Goal: Task Accomplishment & Management: Complete application form

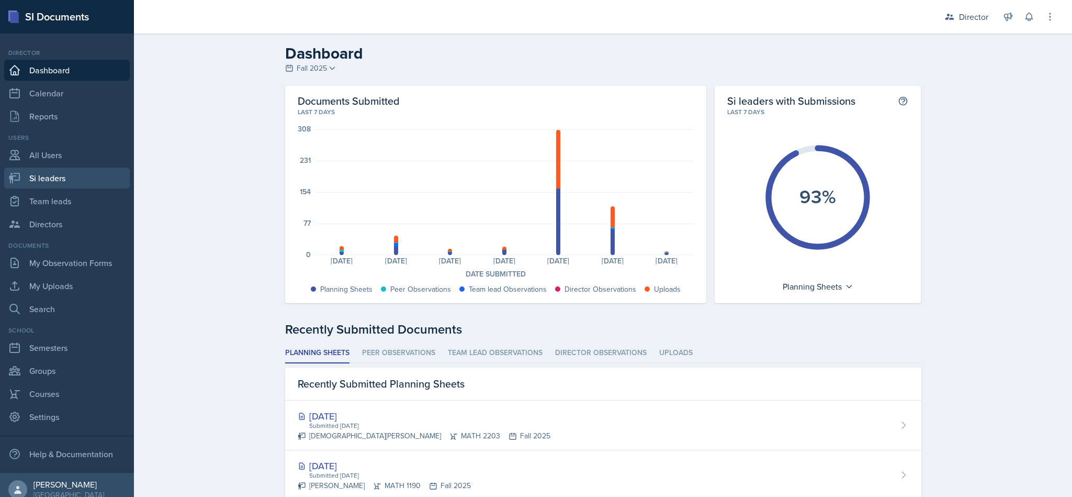
click at [57, 179] on link "Si leaders" at bounding box center [67, 177] width 126 height 21
select select "2bed604d-1099-4043-b1bc-2365e8740244"
click at [60, 92] on link "Calendar" at bounding box center [67, 93] width 126 height 21
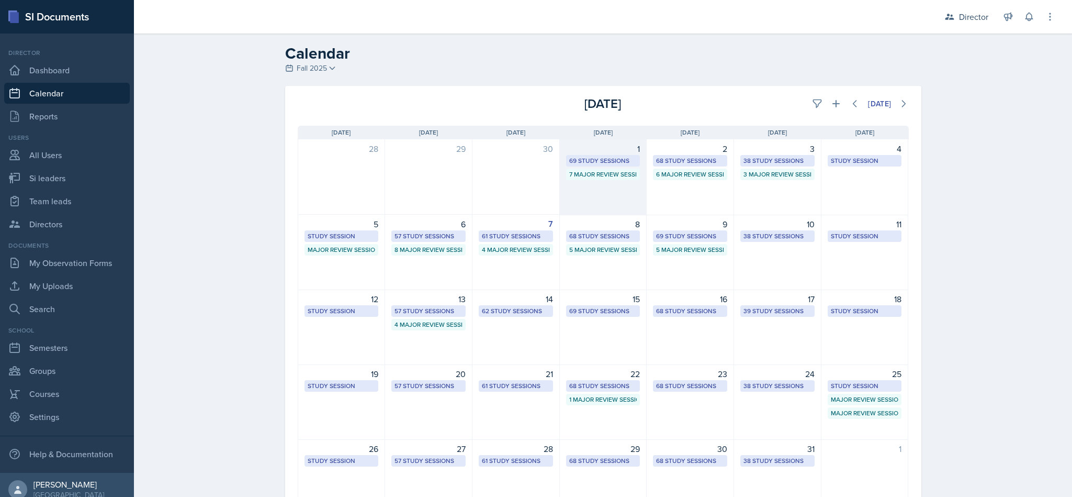
click at [611, 188] on div "1 69 Study Sessions 7 Major Review Sessions" at bounding box center [603, 177] width 87 height 76
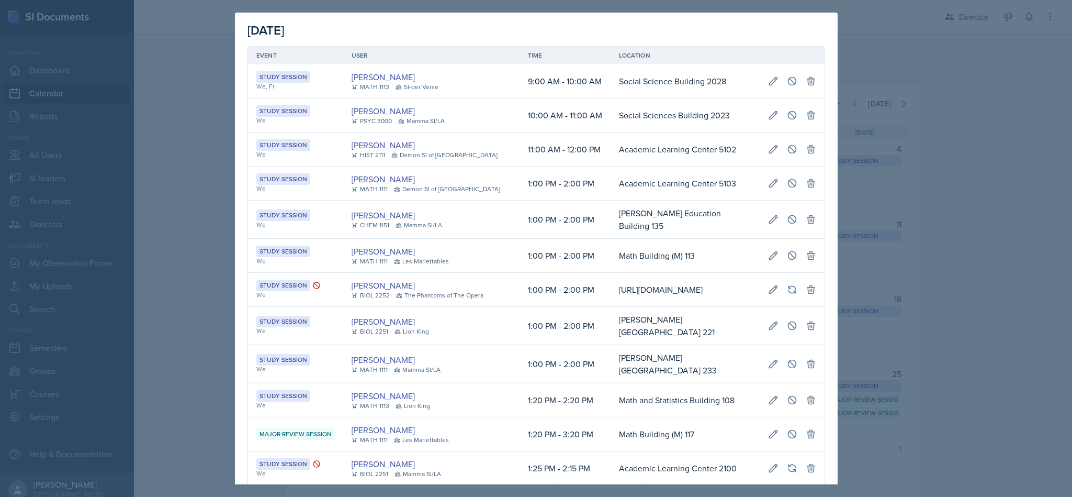
click at [928, 104] on div at bounding box center [536, 248] width 1072 height 497
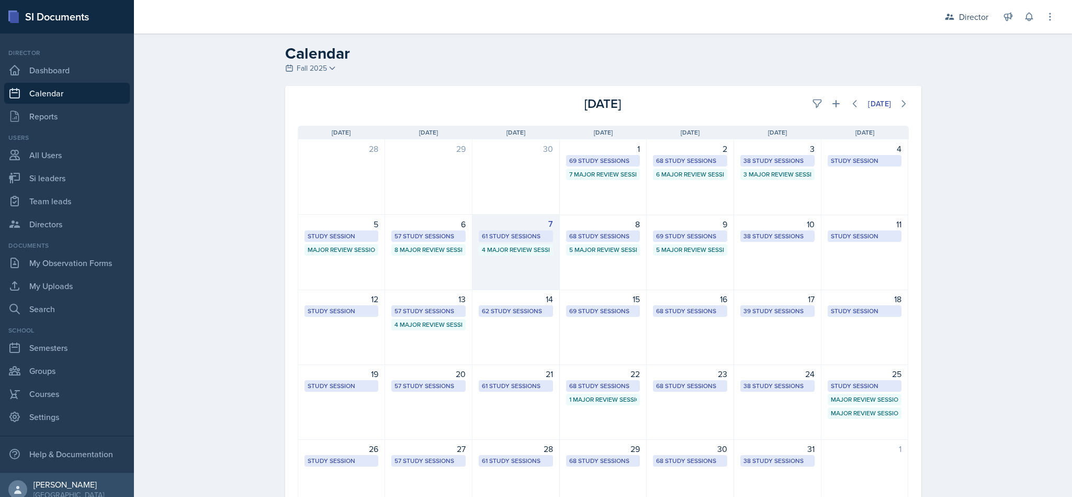
click at [518, 270] on div "7 61 Study Sessions 4 Major Review Sessions" at bounding box center [516, 252] width 87 height 75
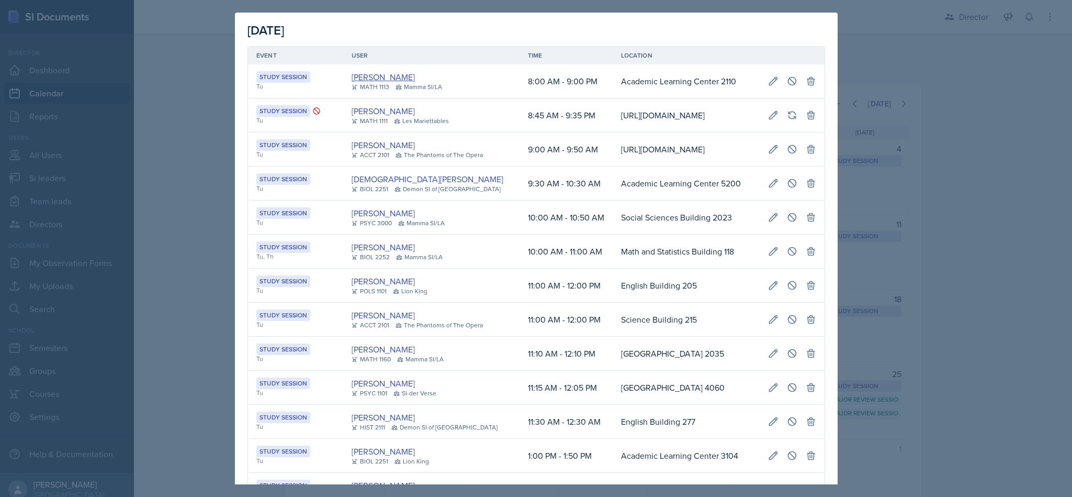
click at [385, 72] on link "[PERSON_NAME]" at bounding box center [383, 77] width 63 height 13
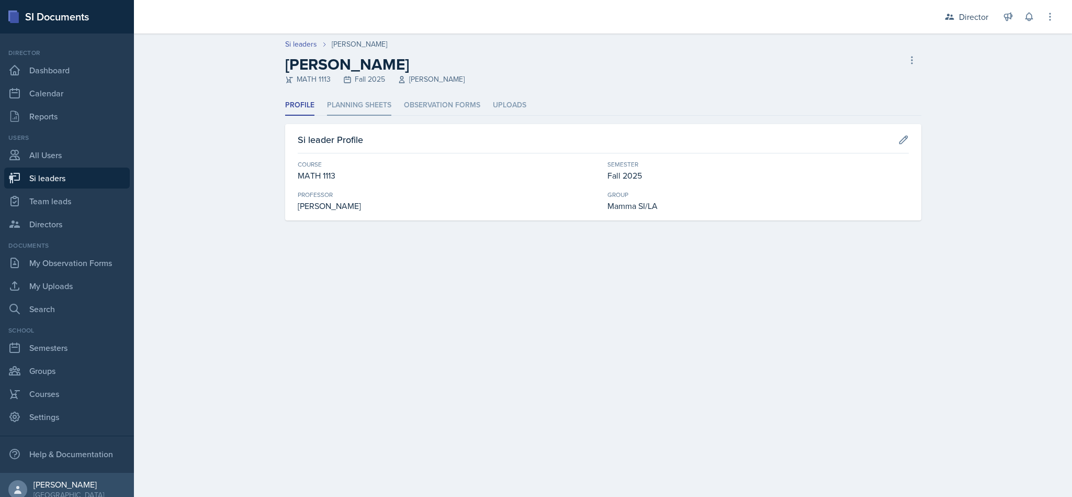
click at [372, 105] on li "Planning Sheets" at bounding box center [359, 105] width 64 height 20
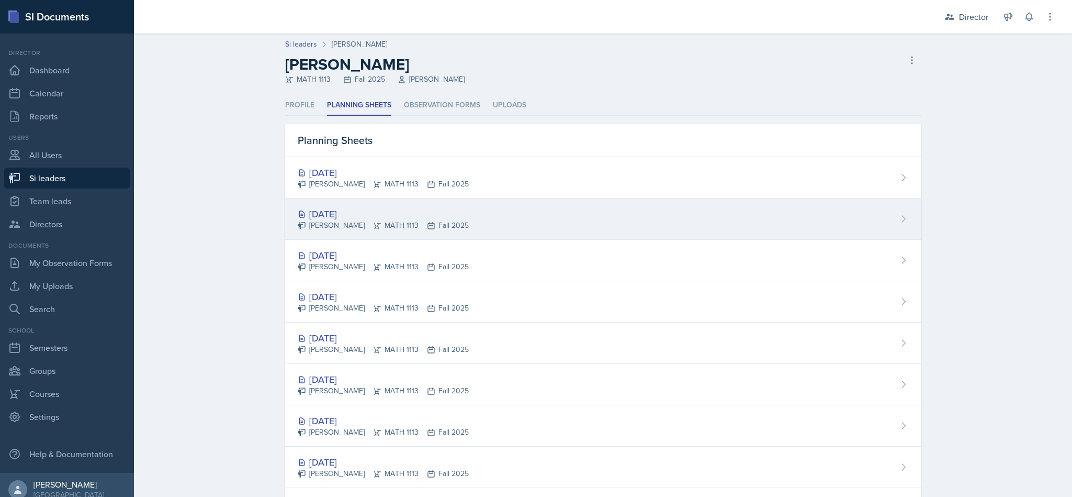
click at [465, 226] on div "Oct 7th, 2025 Michael Golsen MATH 1113 Fall 2025" at bounding box center [603, 218] width 636 height 41
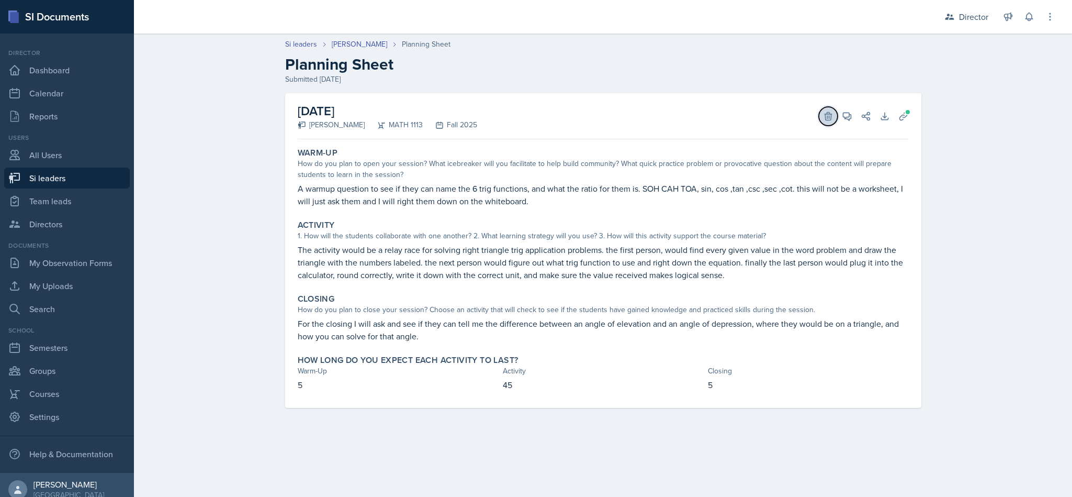
click at [831, 122] on button "Delete" at bounding box center [828, 116] width 19 height 19
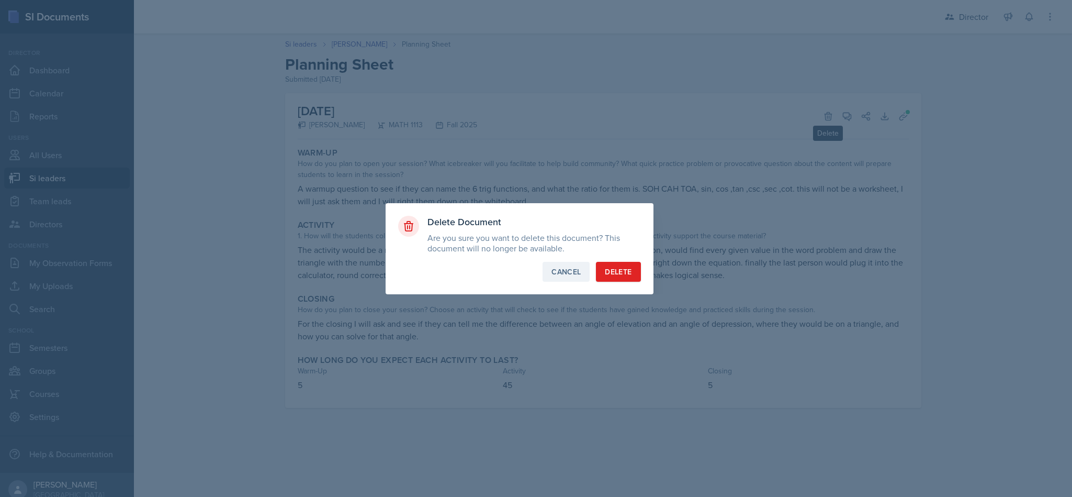
click at [554, 280] on button "Cancel" at bounding box center [566, 272] width 47 height 20
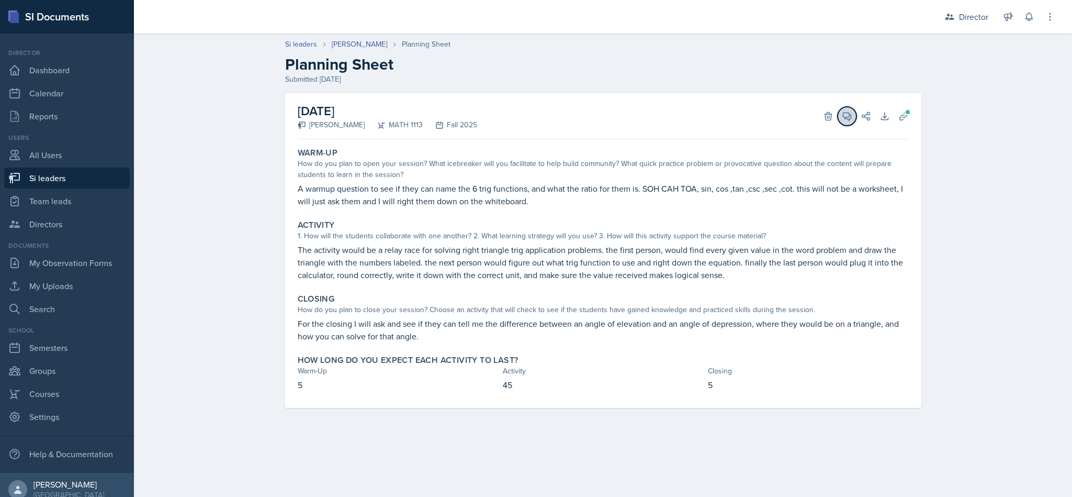
click at [844, 111] on icon at bounding box center [847, 116] width 10 height 10
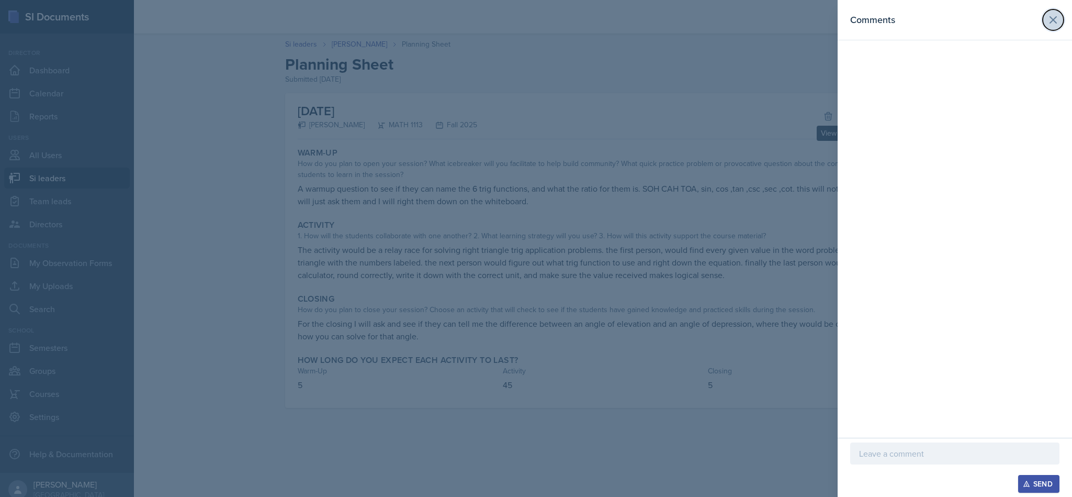
click at [1046, 23] on button at bounding box center [1053, 19] width 21 height 21
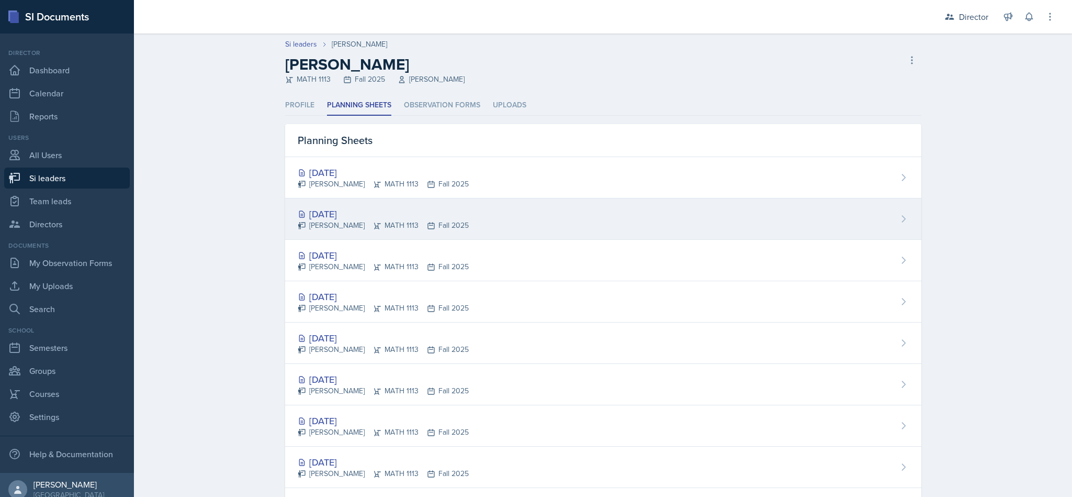
click at [506, 217] on div "Oct 7th, 2025 Michael Golsen MATH 1113 Fall 2025" at bounding box center [603, 218] width 636 height 41
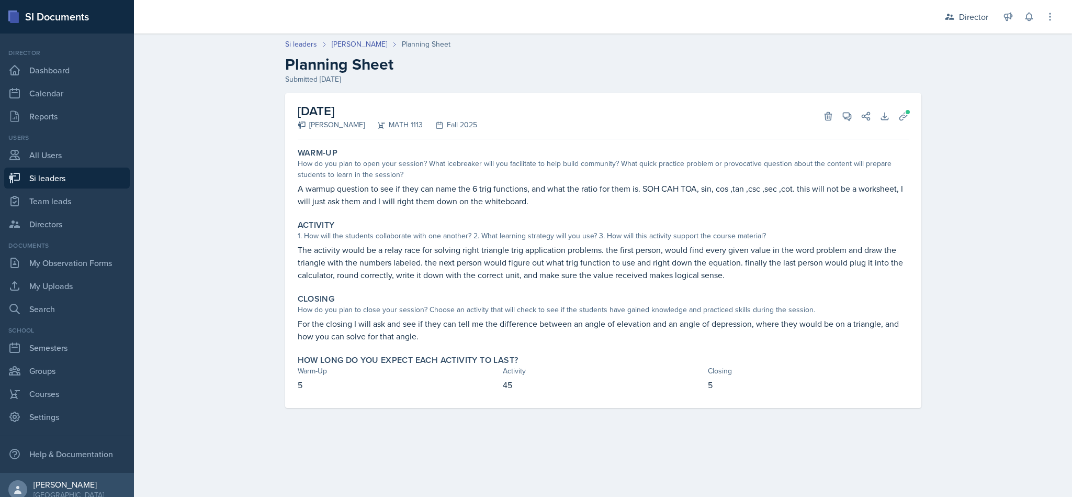
click at [106, 184] on link "Si leaders" at bounding box center [67, 177] width 126 height 21
select select "2bed604d-1099-4043-b1bc-2365e8740244"
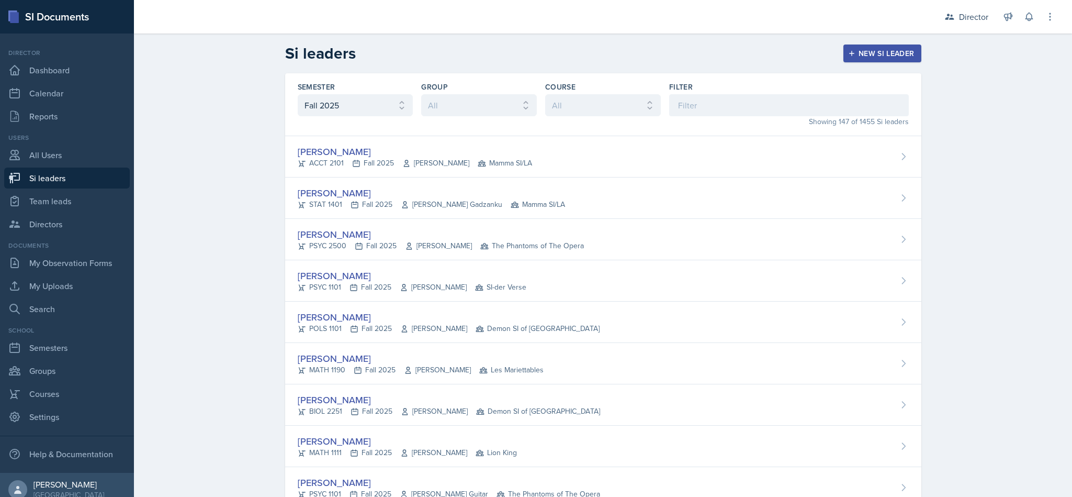
click at [96, 174] on link "Si leaders" at bounding box center [67, 177] width 126 height 21
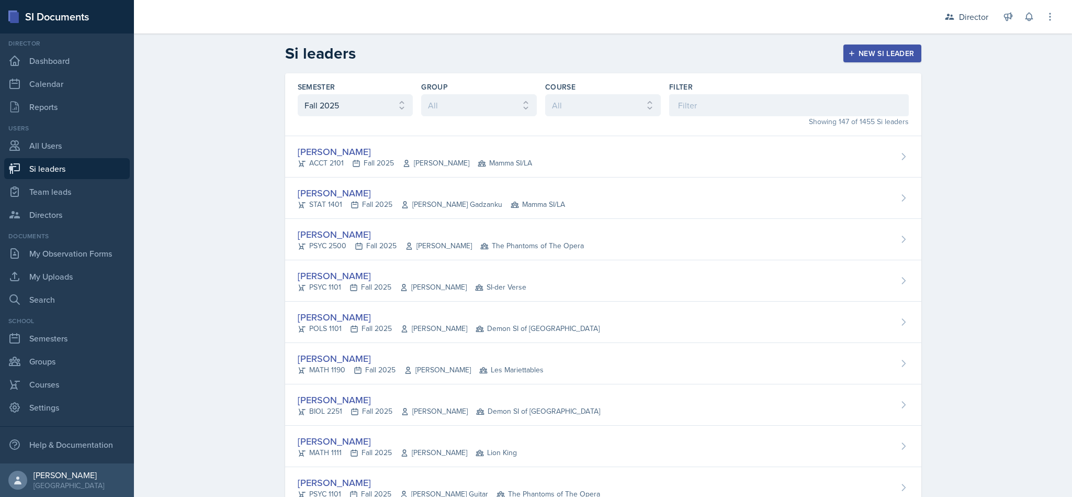
click at [91, 163] on link "Si leaders" at bounding box center [67, 168] width 126 height 21
click at [740, 109] on input at bounding box center [789, 105] width 240 height 22
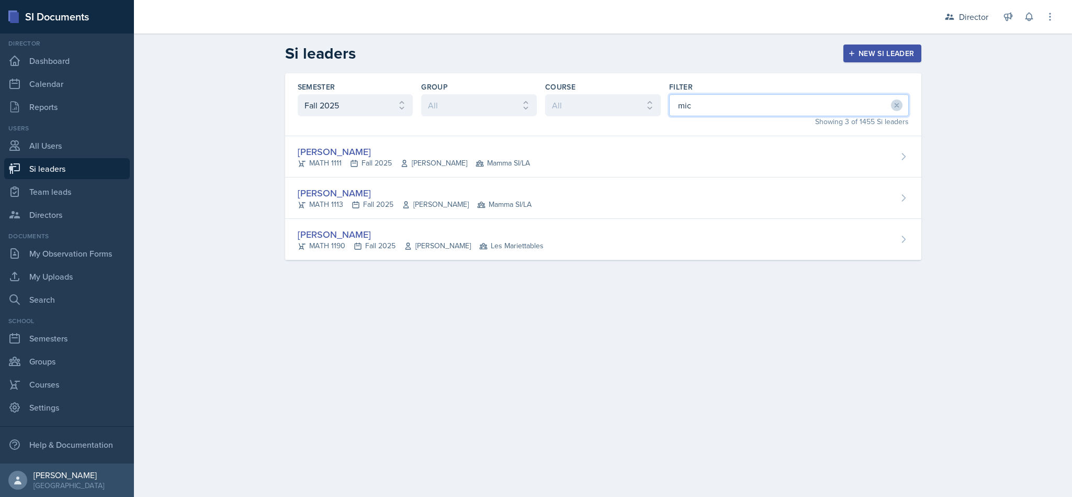
type input "mich"
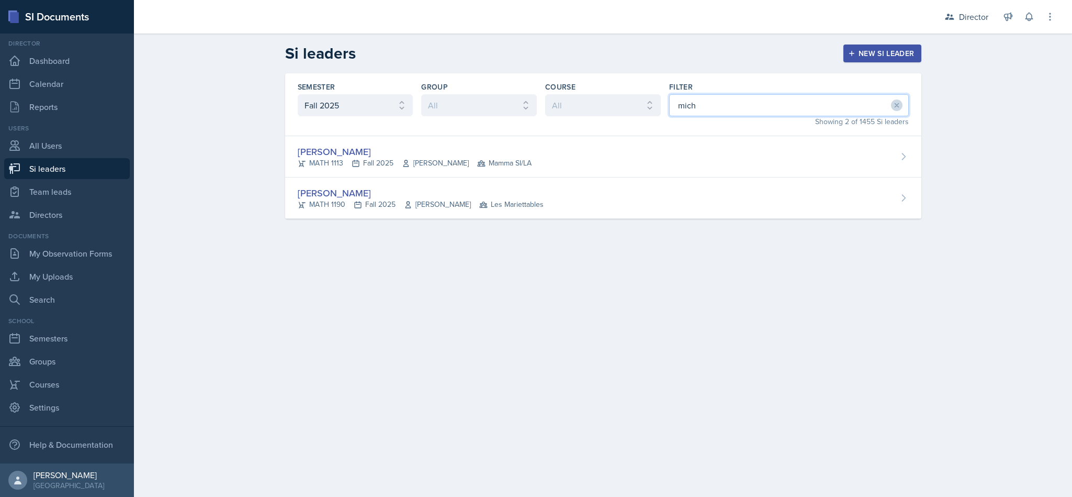
click at [545, 154] on div "Michael Golsen MATH 1113 Fall 2025 Hasan Palta Mamma SI/LA" at bounding box center [603, 156] width 636 height 41
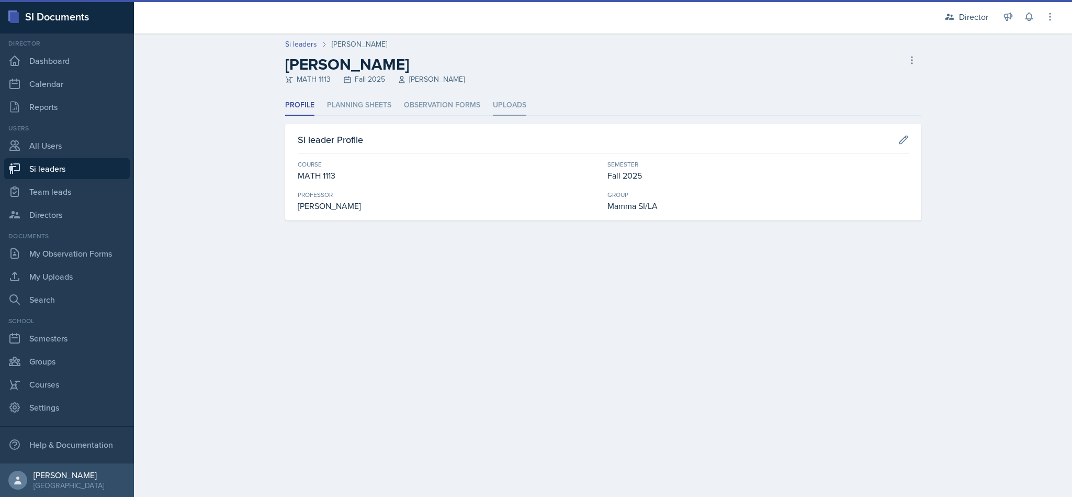
click at [515, 96] on li "Uploads" at bounding box center [509, 105] width 33 height 20
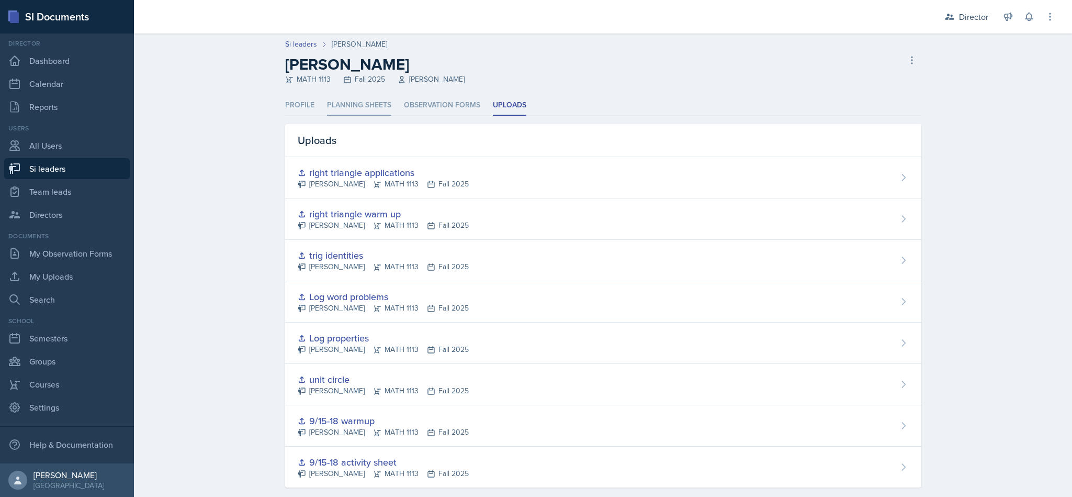
click at [358, 112] on li "Planning Sheets" at bounding box center [359, 105] width 64 height 20
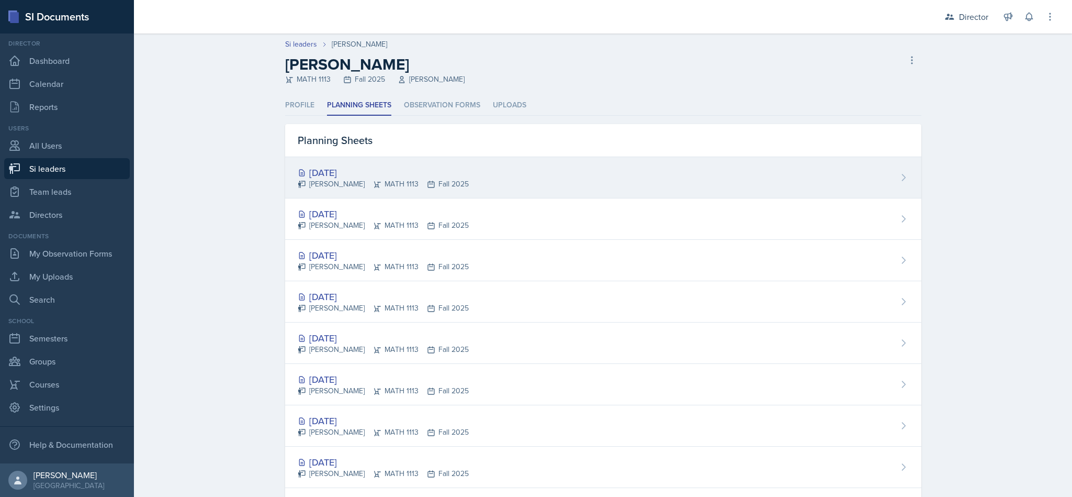
click at [396, 188] on div "[PERSON_NAME] MATH 1113 Fall 2025" at bounding box center [383, 183] width 171 height 11
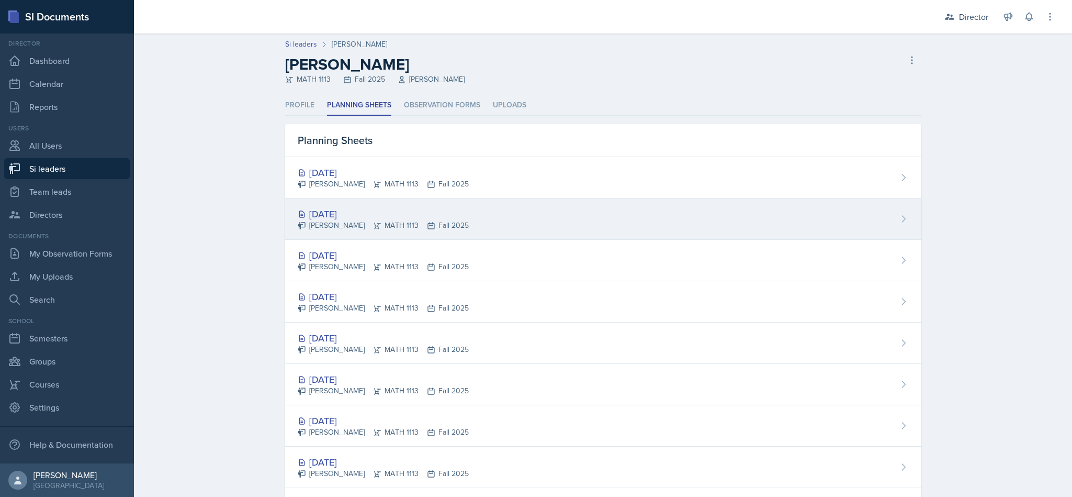
click at [611, 215] on div "[DATE] [PERSON_NAME] MATH 1113 Fall 2025" at bounding box center [603, 218] width 636 height 41
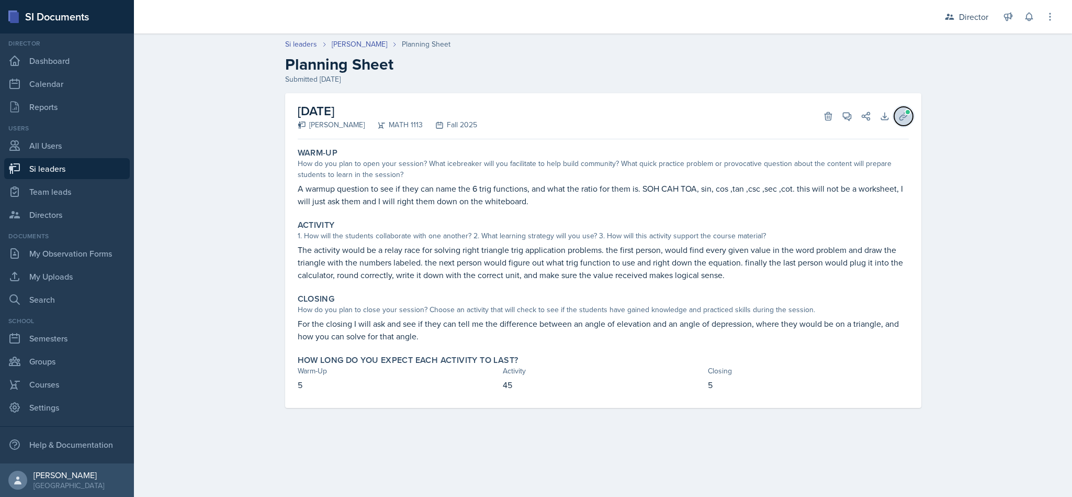
click at [903, 119] on icon at bounding box center [904, 116] width 10 height 10
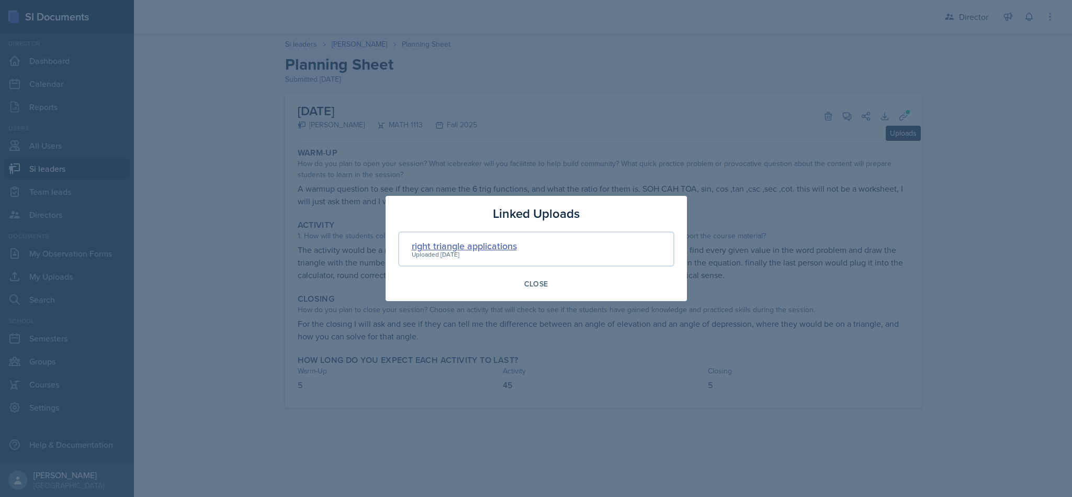
click at [496, 249] on div "right triangle applications" at bounding box center [464, 246] width 105 height 14
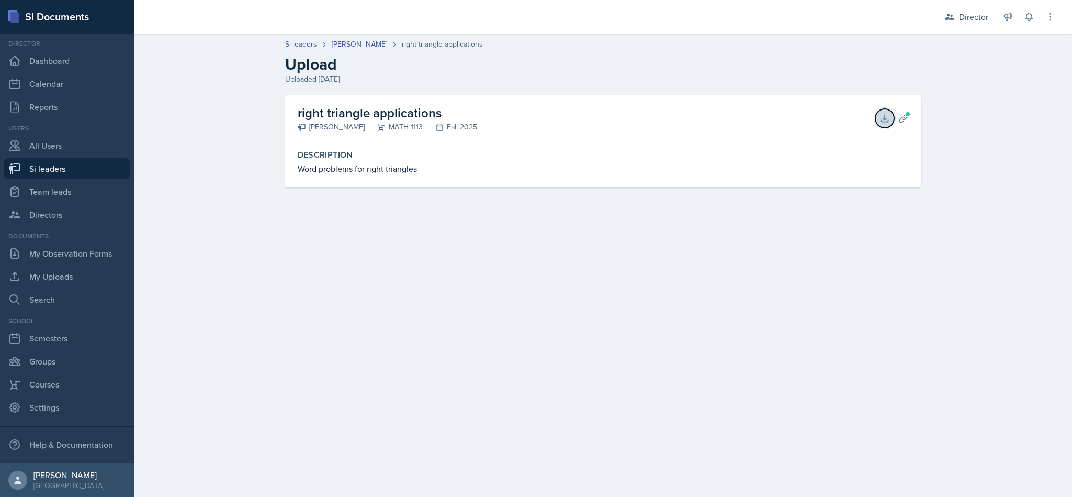
click at [885, 118] on icon at bounding box center [884, 118] width 7 height 7
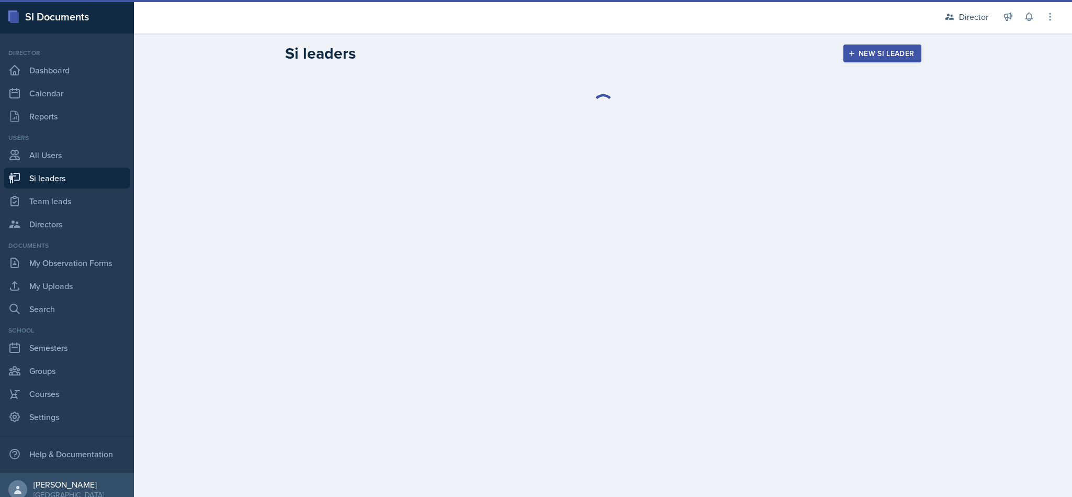
select select "2bed604d-1099-4043-b1bc-2365e8740244"
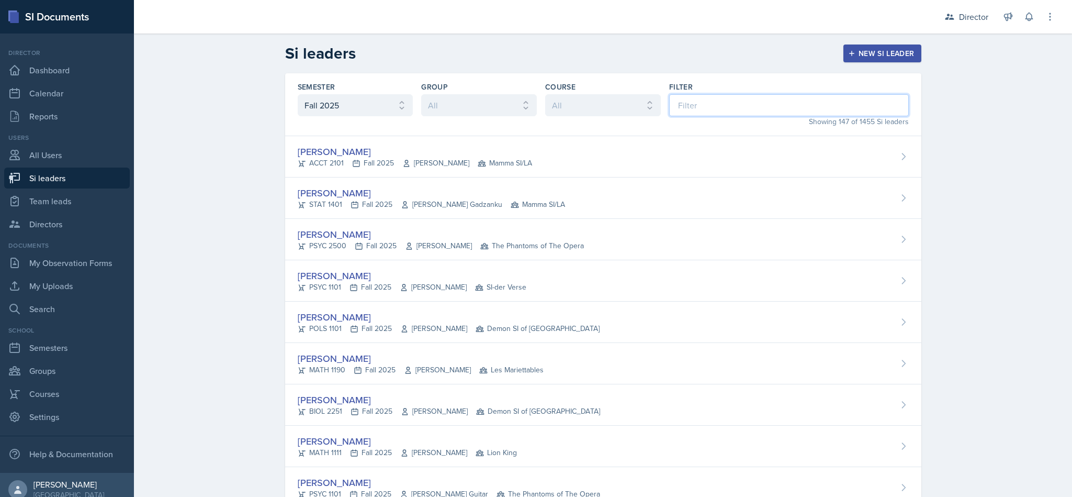
click at [712, 99] on input at bounding box center [789, 105] width 240 height 22
type input "mic"
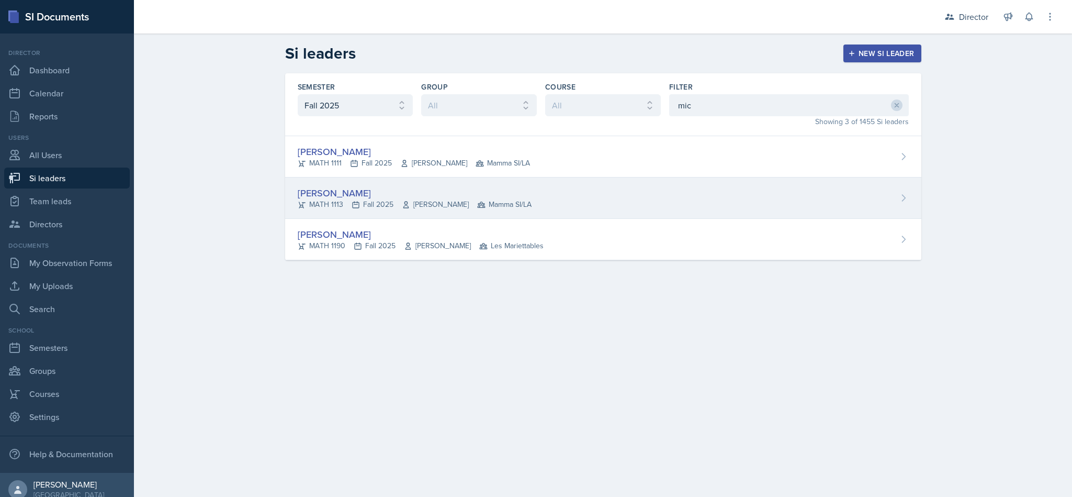
click at [477, 206] on icon at bounding box center [481, 204] width 8 height 8
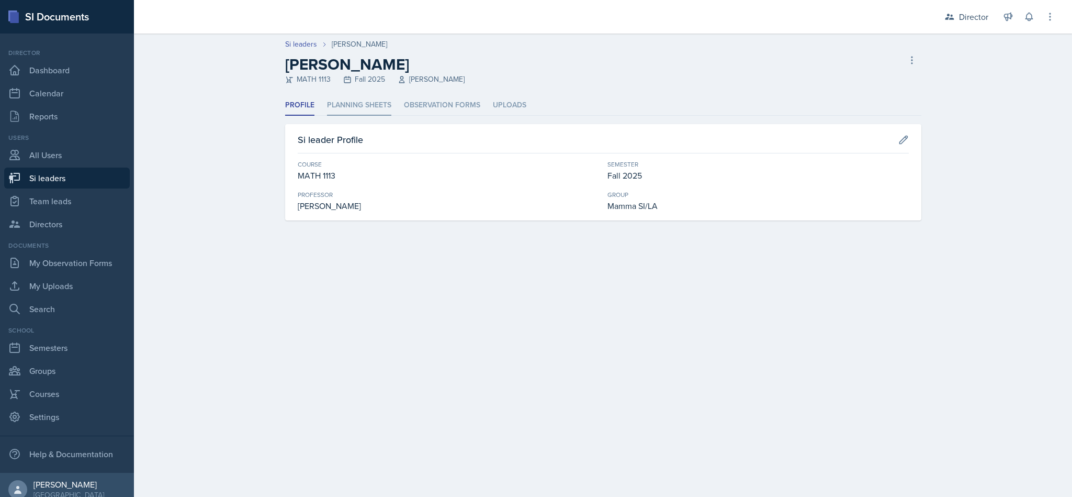
click at [360, 98] on li "Planning Sheets" at bounding box center [359, 105] width 64 height 20
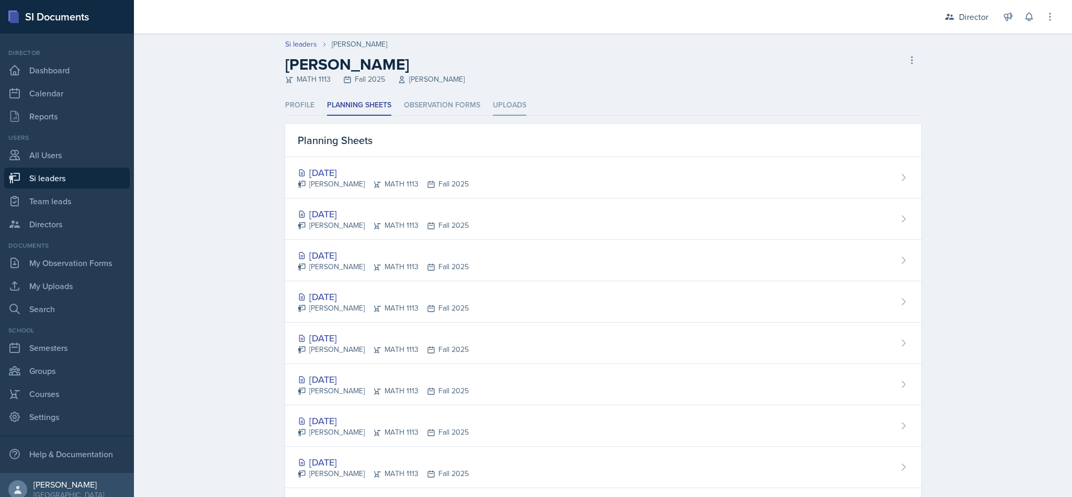
click at [515, 101] on li "Uploads" at bounding box center [509, 105] width 33 height 20
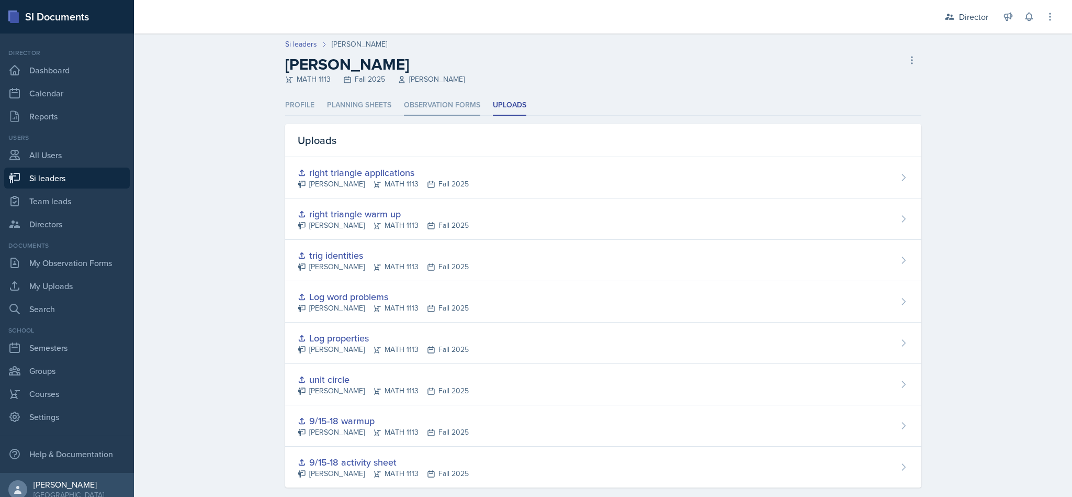
click at [450, 100] on li "Observation Forms" at bounding box center [442, 105] width 76 height 20
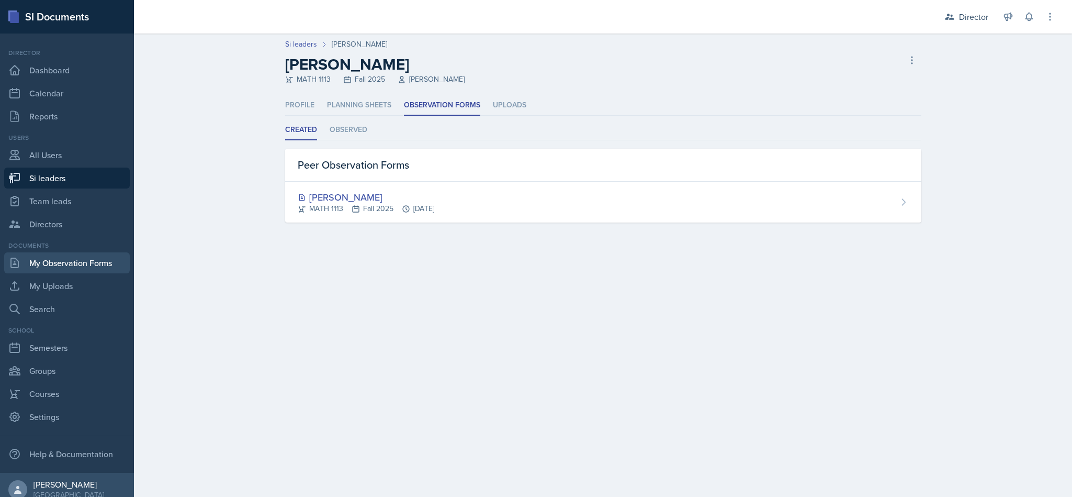
click at [88, 270] on link "My Observation Forms" at bounding box center [67, 262] width 126 height 21
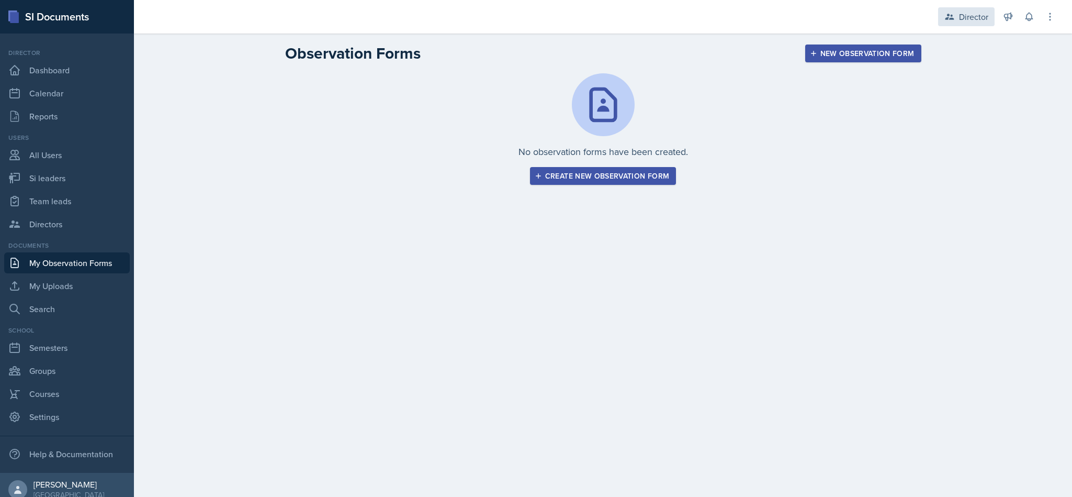
click at [968, 16] on div "Director" at bounding box center [973, 16] width 29 height 13
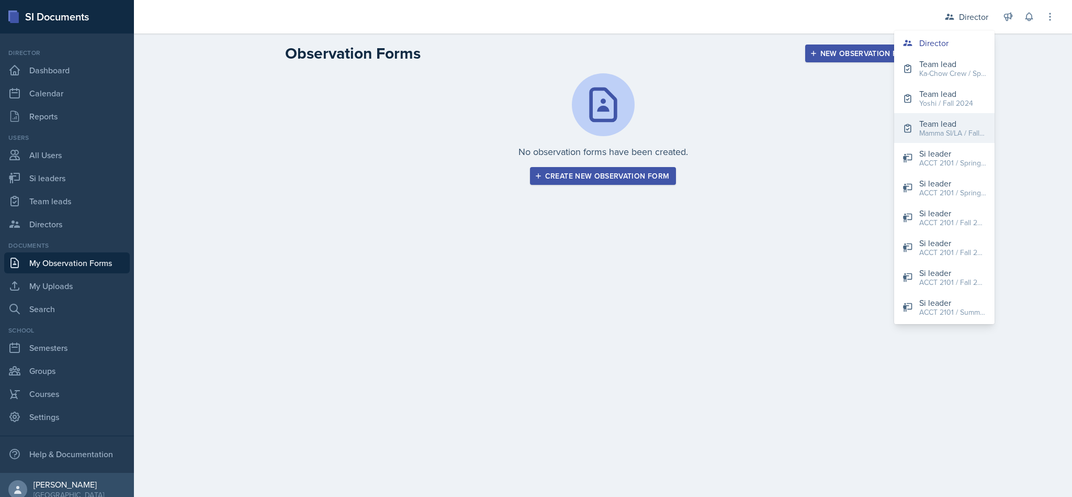
click at [947, 133] on div "Mamma SI/LA / Fall 2025" at bounding box center [952, 133] width 67 height 11
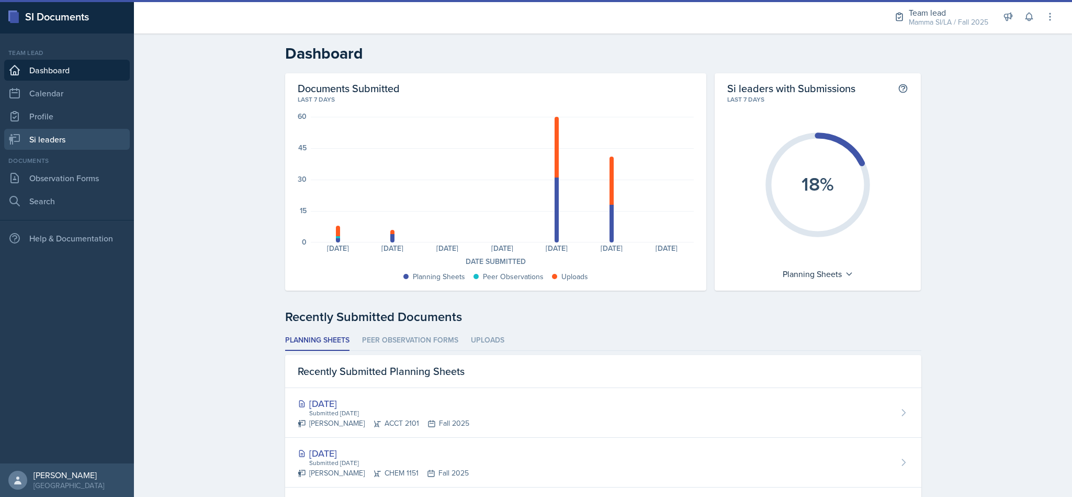
click at [76, 147] on link "Si leaders" at bounding box center [67, 139] width 126 height 21
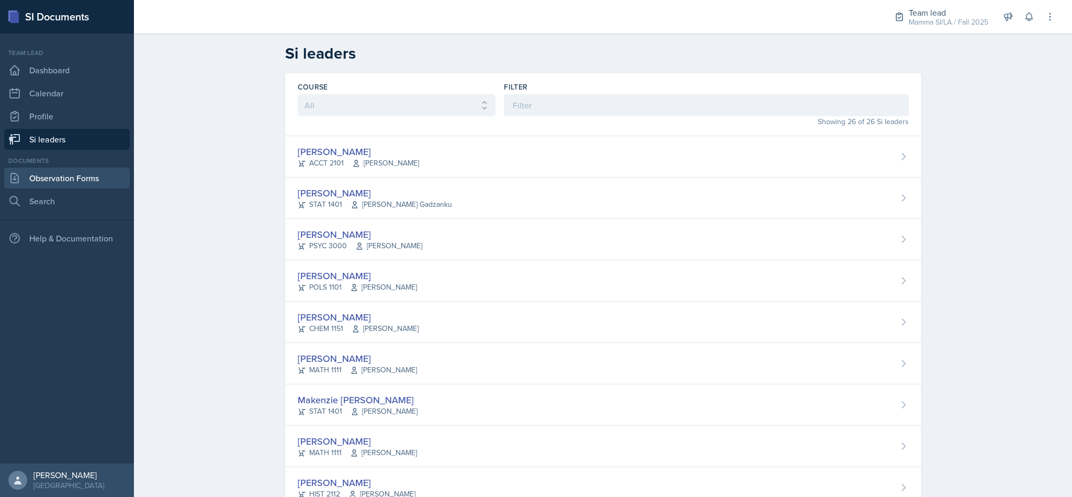
click at [88, 177] on link "Observation Forms" at bounding box center [67, 177] width 126 height 21
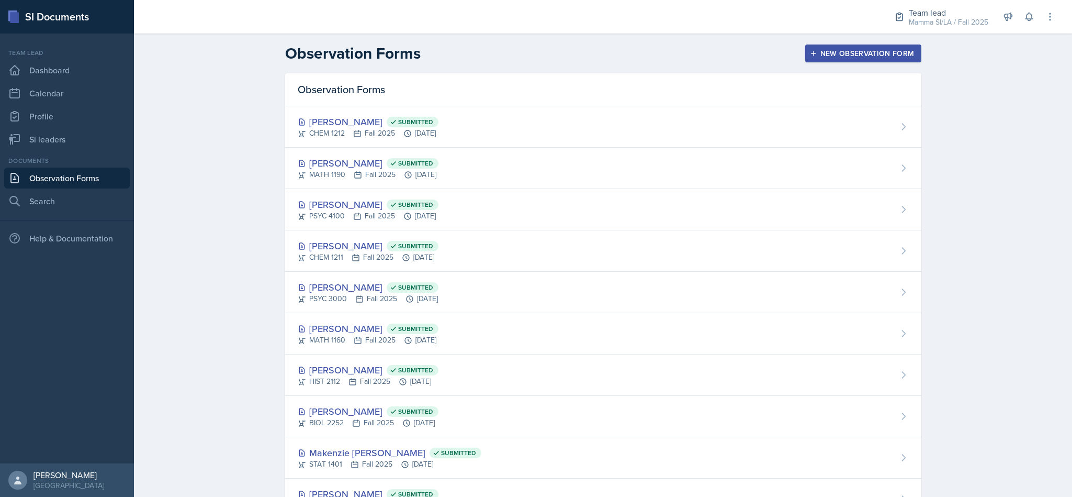
click at [879, 51] on div "New Observation Form" at bounding box center [863, 53] width 103 height 8
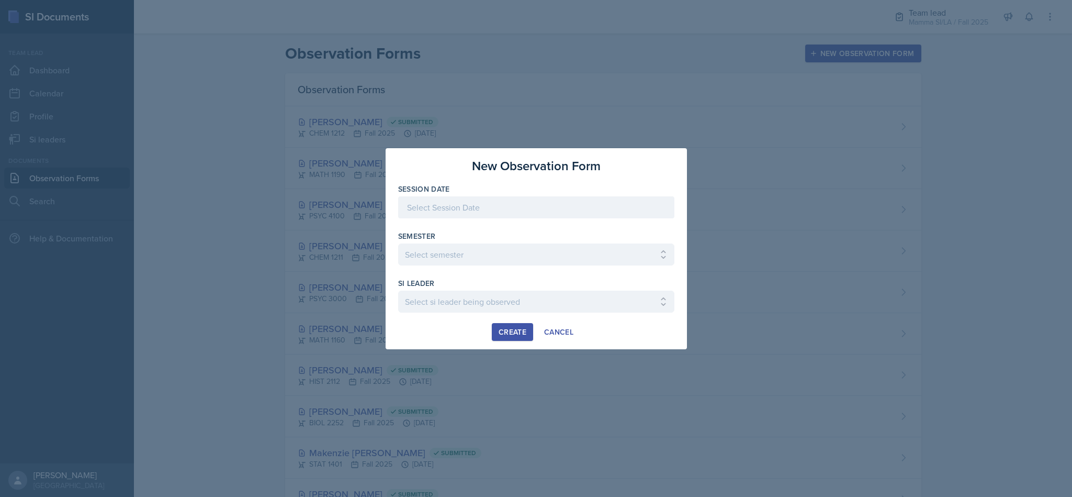
click at [586, 209] on div at bounding box center [536, 207] width 276 height 22
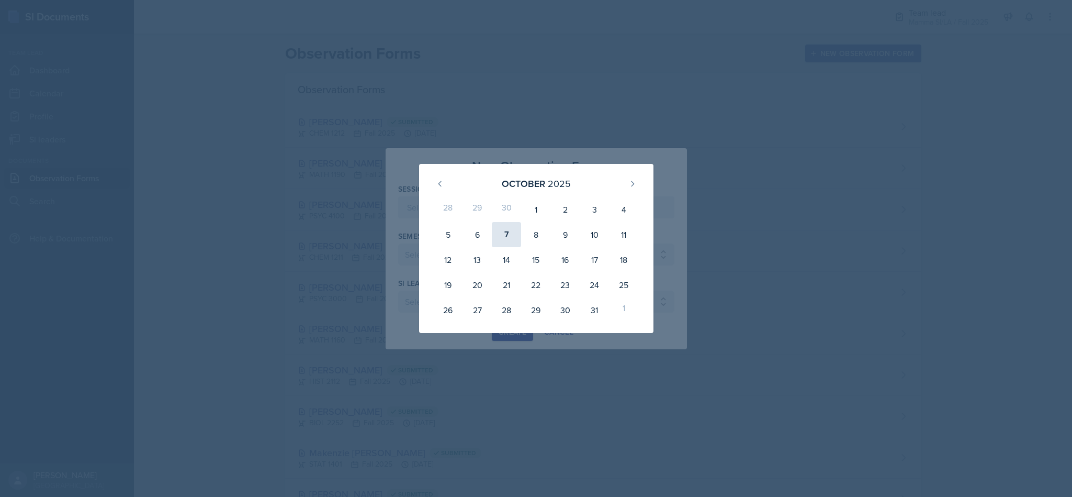
click at [506, 236] on div "7" at bounding box center [506, 234] width 29 height 25
type input "[DATE]"
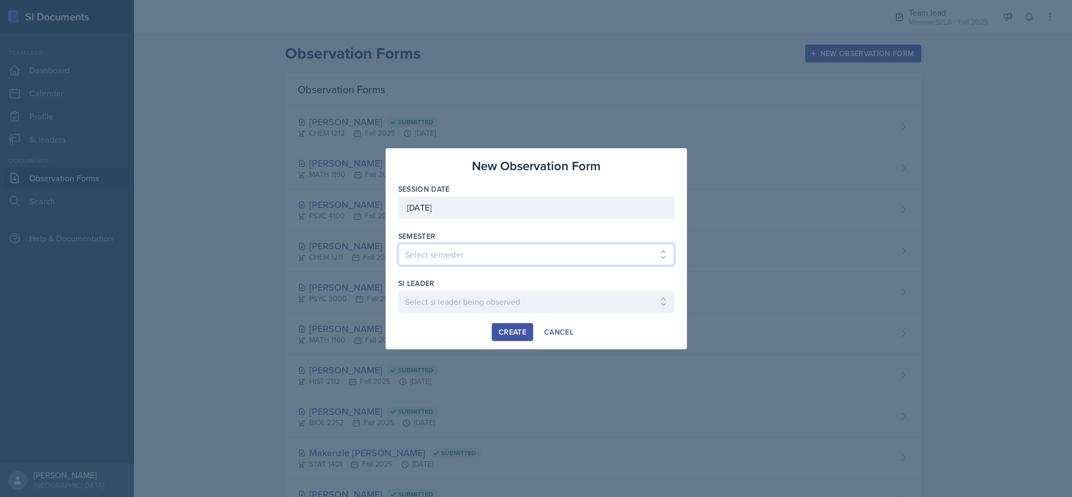
click at [563, 254] on select "Select semester All Spring 2021 Summer 2021 Spring 2022 Fall 2020 Fall 2021 Fal…" at bounding box center [536, 254] width 276 height 22
click at [504, 258] on select "Select semester All Spring 2021 Summer 2021 Spring 2022 Fall 2020 Fall 2021 Fal…" at bounding box center [536, 254] width 276 height 22
click at [510, 254] on select "Select semester All Spring 2021 Summer 2021 Spring 2022 Fall 2020 Fall 2021 Fal…" at bounding box center [536, 254] width 276 height 22
select select "2bed604d-1099-4043-b1bc-2365e8740244"
click at [398, 243] on select "Select semester All Spring 2021 Summer 2021 Spring 2022 Fall 2020 Fall 2021 Fal…" at bounding box center [536, 254] width 276 height 22
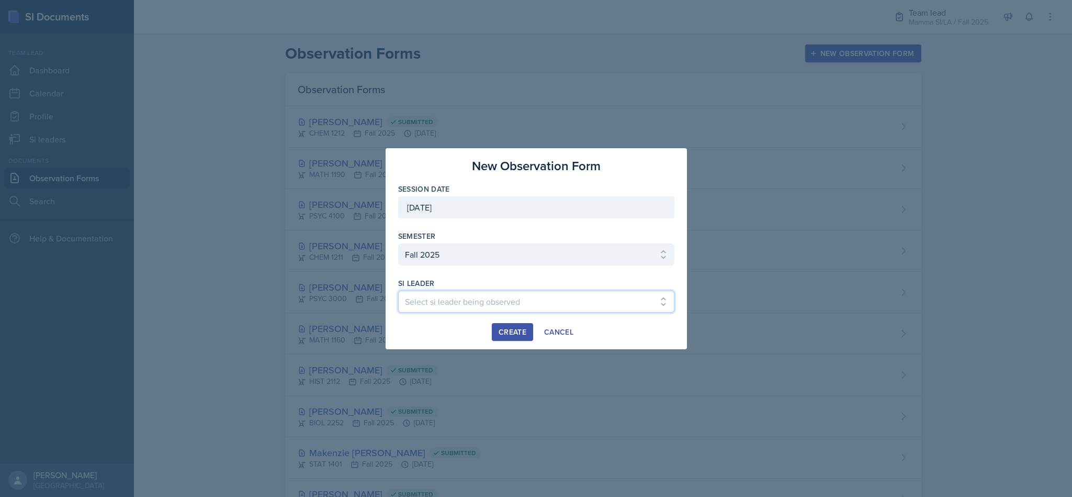
click at [524, 302] on select "Select si leader being observed Anais Gjergji / CHEM 1211 / Demon SI of Fleet S…" at bounding box center [536, 301] width 276 height 22
select select "ec2082cb-36fd-4c5b-9807-2f6ec643ce4d"
click at [398, 290] on select "Select si leader being observed Anais Gjergji / CHEM 1211 / Demon SI of Fleet S…" at bounding box center [536, 301] width 276 height 22
click at [522, 330] on div "Create" at bounding box center [513, 332] width 28 height 8
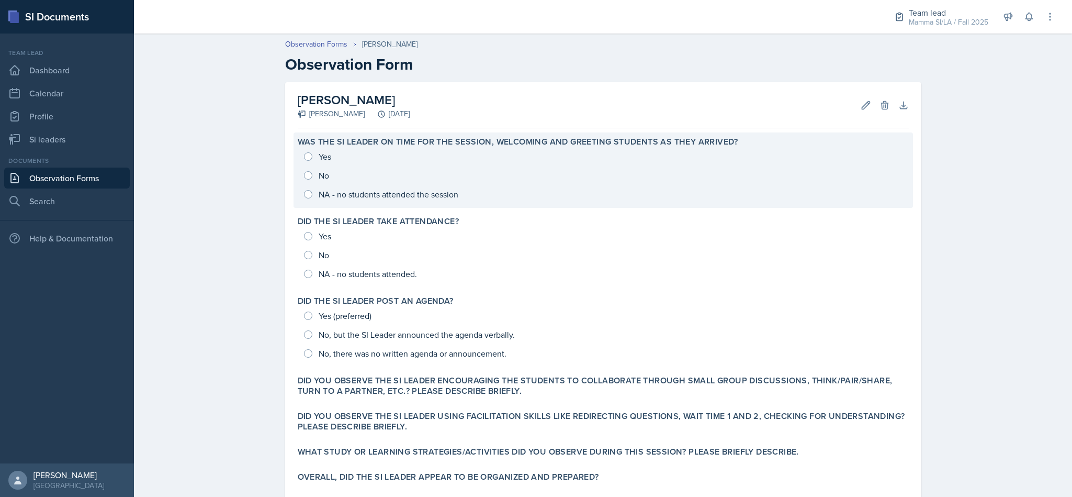
click at [308, 179] on div "Yes No NA - no students attended the session" at bounding box center [603, 175] width 611 height 57
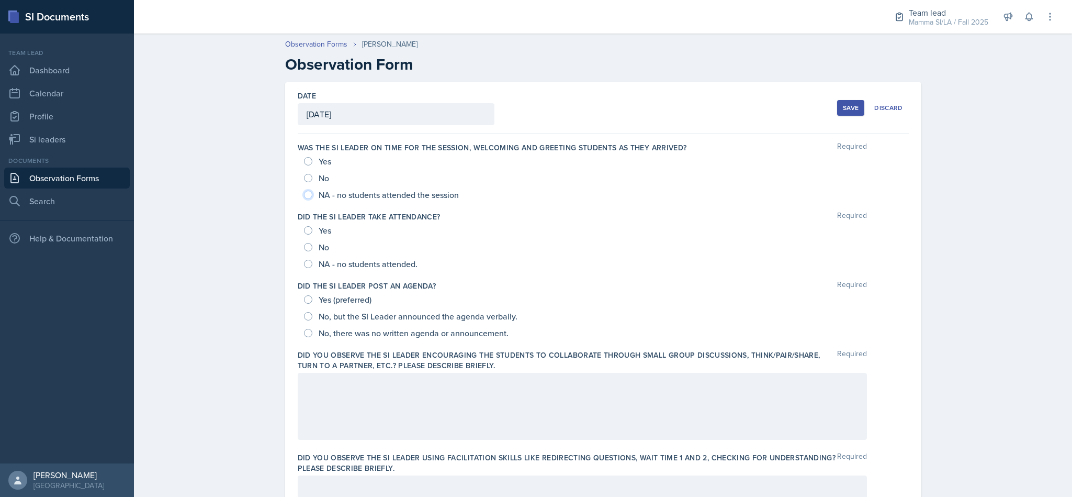
click at [304, 193] on input "NA - no students attended the session" at bounding box center [308, 194] width 8 height 8
radio input "true"
click at [304, 264] on input "NA - no students attended." at bounding box center [308, 264] width 8 height 8
radio input "true"
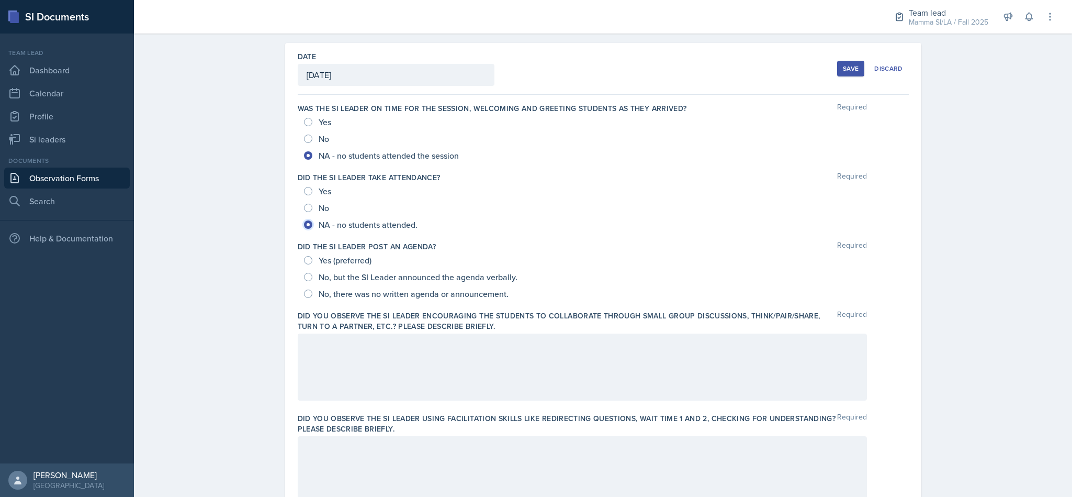
scroll to position [46, 0]
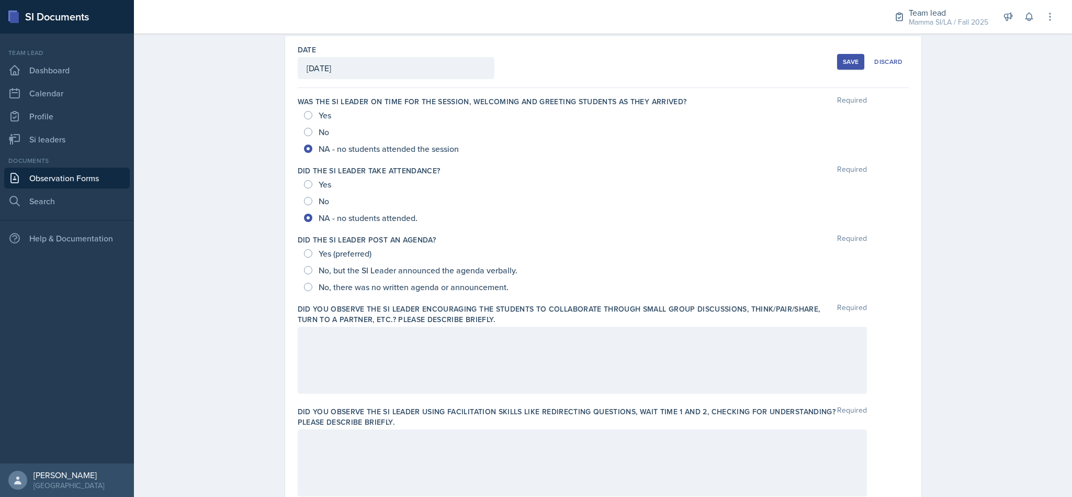
click at [342, 255] on span "Yes (preferred)" at bounding box center [345, 253] width 53 height 10
click at [312, 255] on input "Yes (preferred)" at bounding box center [308, 253] width 8 height 8
radio input "true"
click at [395, 283] on span "No, there was no written agenda or announcement." at bounding box center [414, 287] width 190 height 10
click at [312, 283] on input "No, there was no written agenda or announcement." at bounding box center [308, 287] width 8 height 8
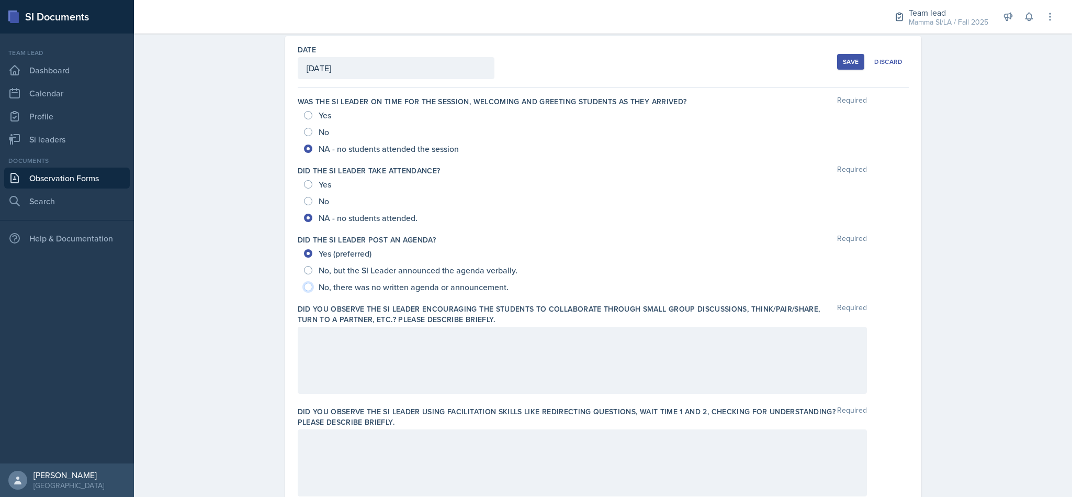
radio input "true"
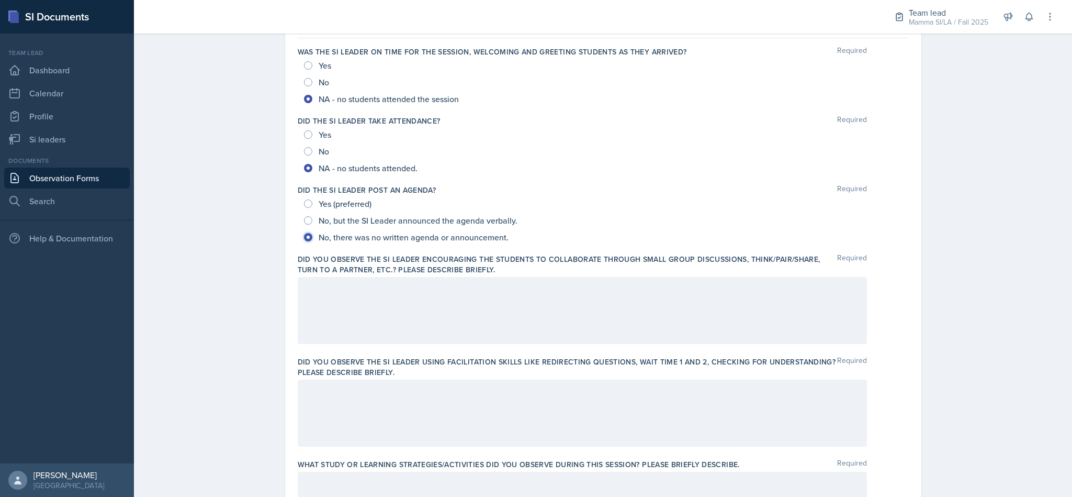
scroll to position [110, 0]
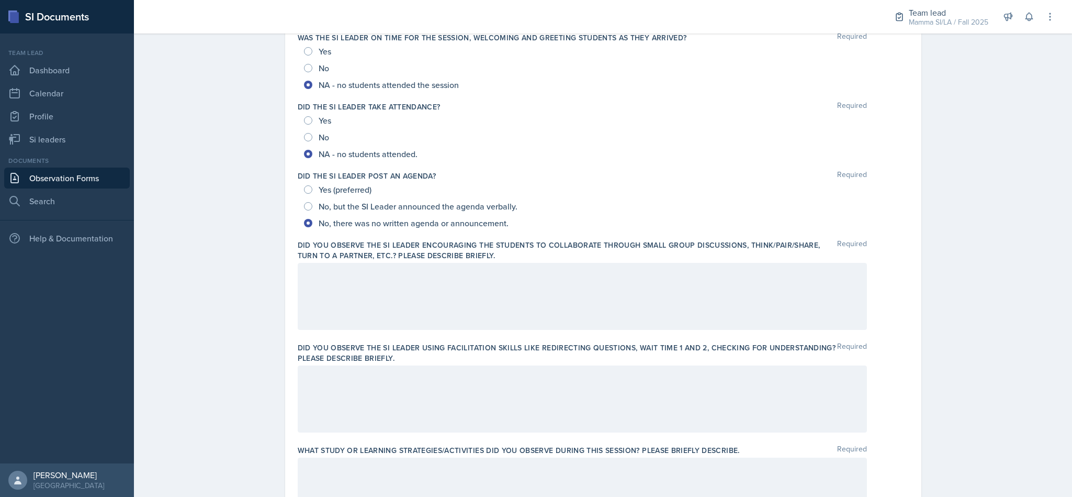
click at [468, 291] on div at bounding box center [582, 296] width 569 height 67
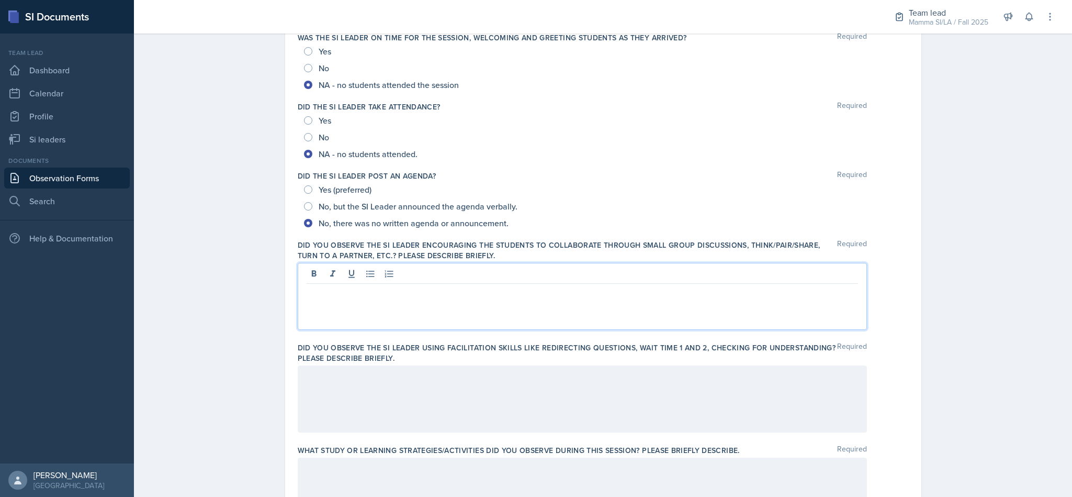
scroll to position [129, 0]
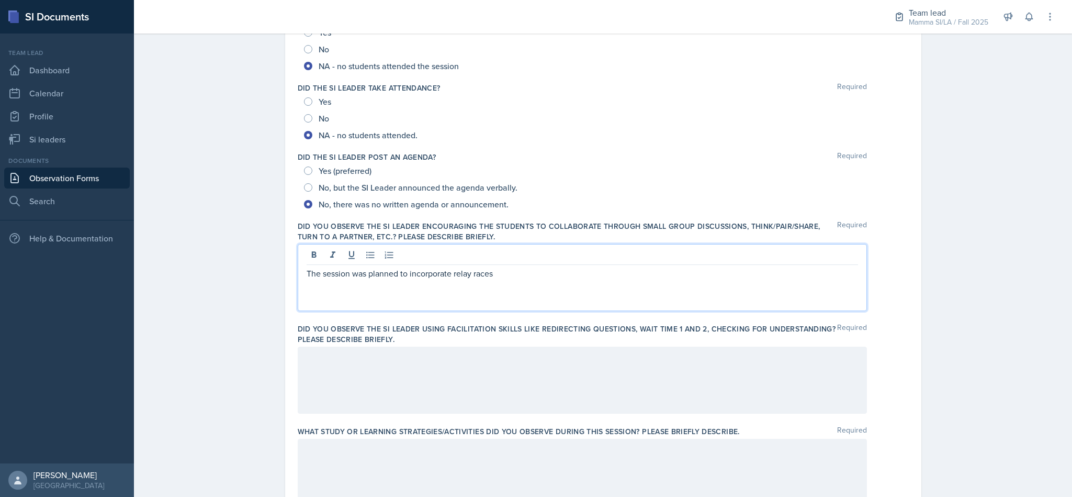
click at [537, 278] on p "The session was planned to incorporate relay races" at bounding box center [583, 273] width 552 height 13
click at [528, 279] on p "The session was planned to incorporate relay races" at bounding box center [583, 273] width 552 height 13
click at [540, 279] on p "The session was planned to incorporate relay races" at bounding box center [583, 273] width 552 height 13
click at [578, 299] on div "The session was planned to incorporate relay races" at bounding box center [582, 277] width 569 height 67
click at [553, 289] on div "The session was planned to incorporate relay races" at bounding box center [582, 277] width 569 height 67
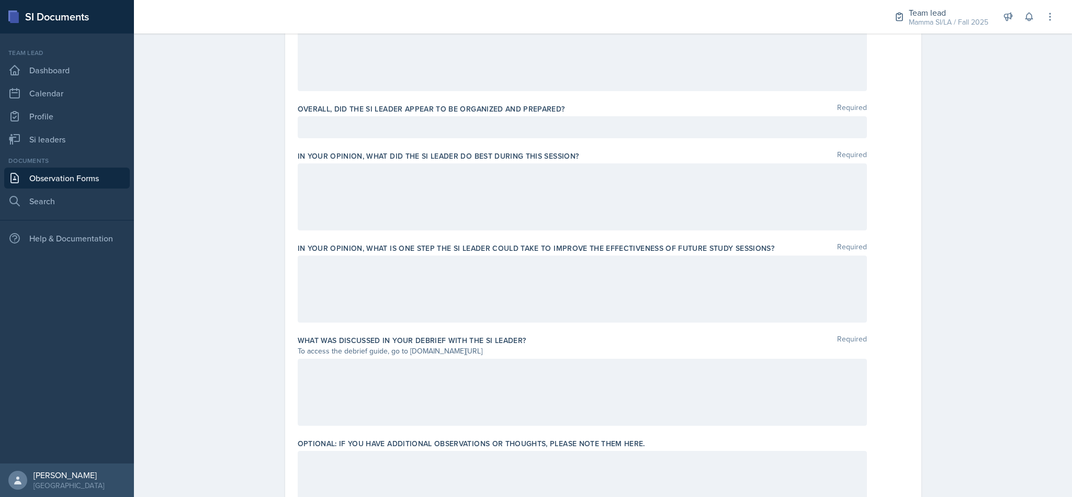
scroll to position [607, 0]
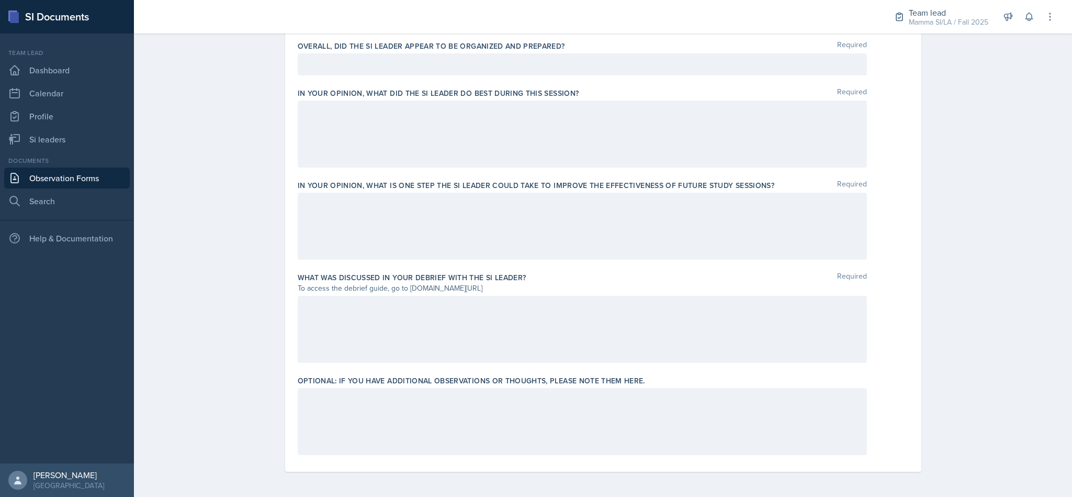
click at [313, 414] on div at bounding box center [582, 421] width 569 height 67
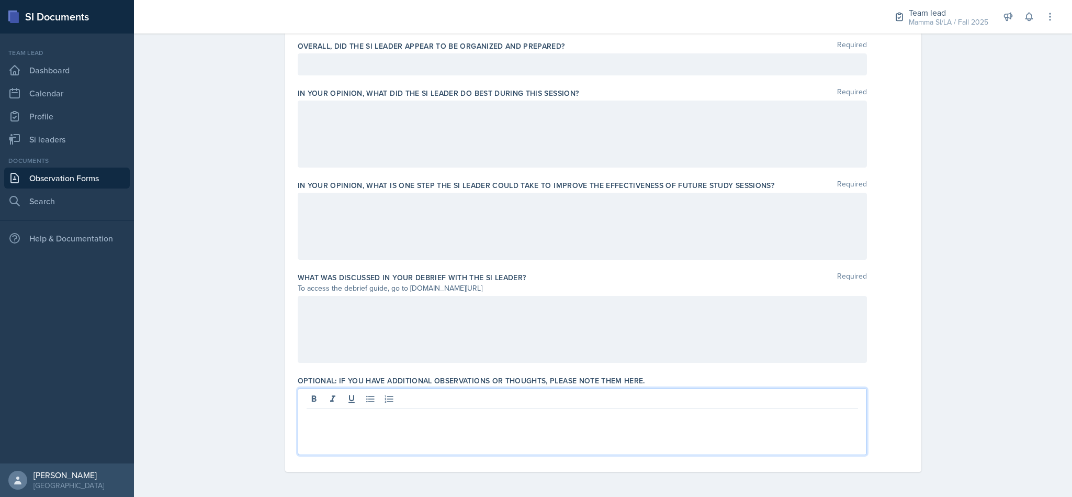
click at [652, 423] on p at bounding box center [583, 417] width 552 height 13
click at [644, 435] on div at bounding box center [582, 421] width 569 height 67
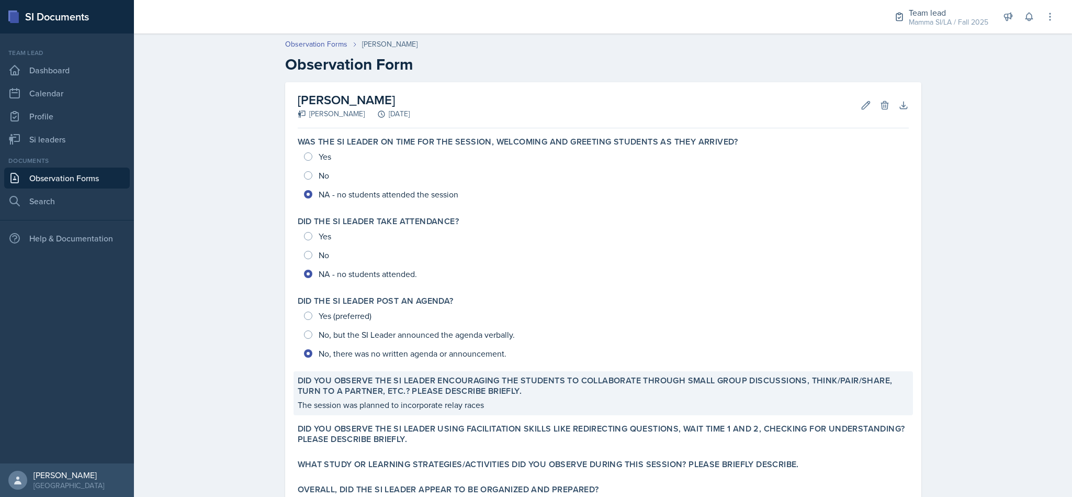
click at [621, 398] on p "The session was planned to incorporate relay races" at bounding box center [603, 404] width 611 height 13
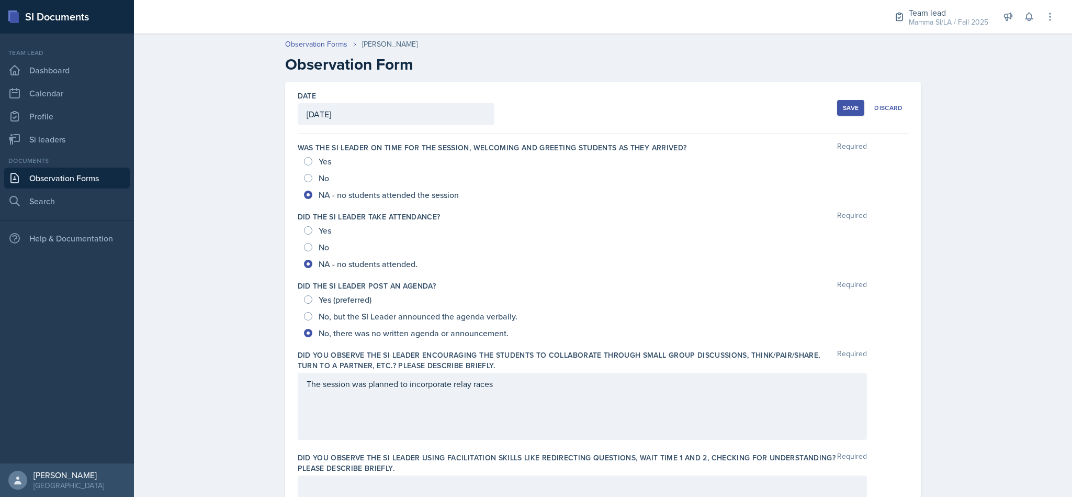
click at [639, 389] on div "The session was planned to incorporate relay races" at bounding box center [582, 406] width 569 height 67
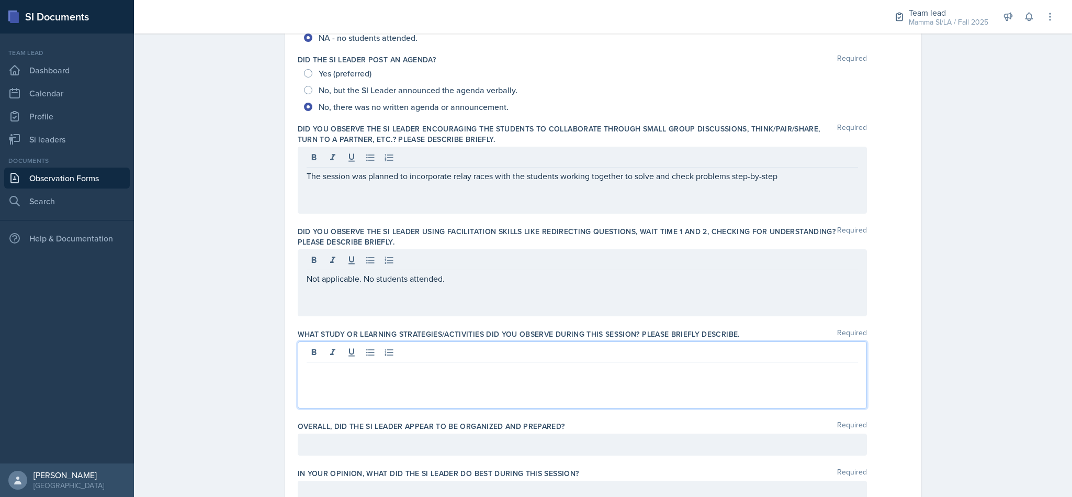
scroll to position [245, 0]
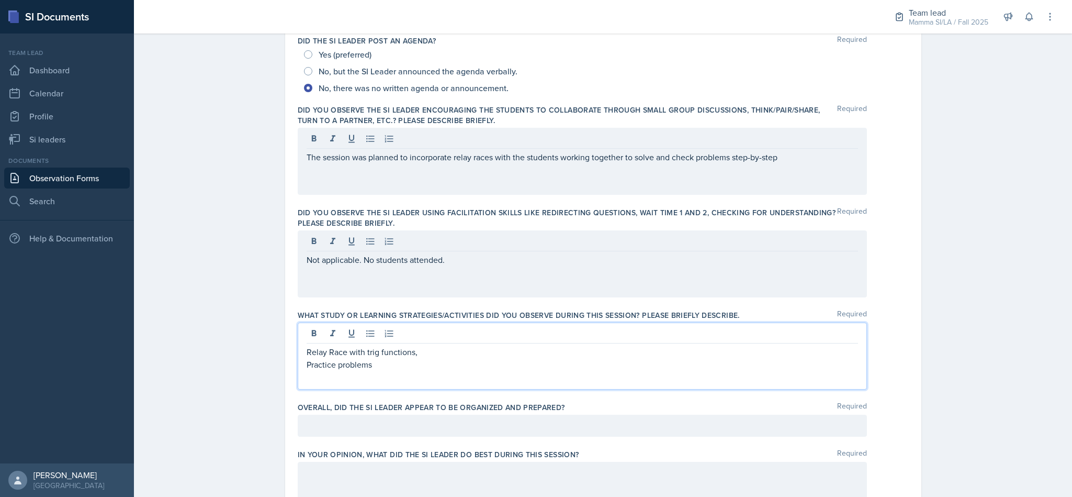
click at [412, 369] on p "Practice problems" at bounding box center [583, 364] width 552 height 13
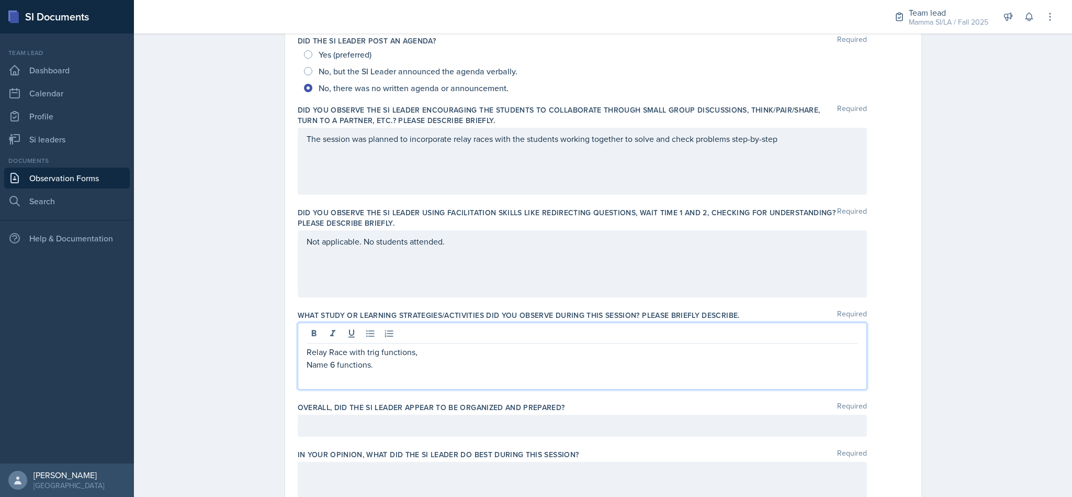
click at [468, 355] on p "Relay Race with trig functions," at bounding box center [583, 351] width 552 height 13
click at [665, 423] on div at bounding box center [582, 425] width 569 height 22
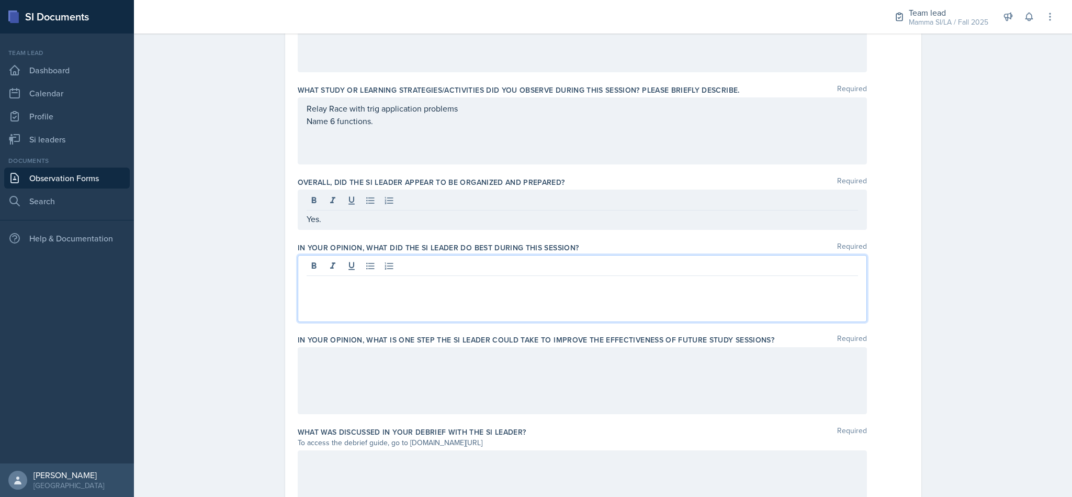
scroll to position [471, 0]
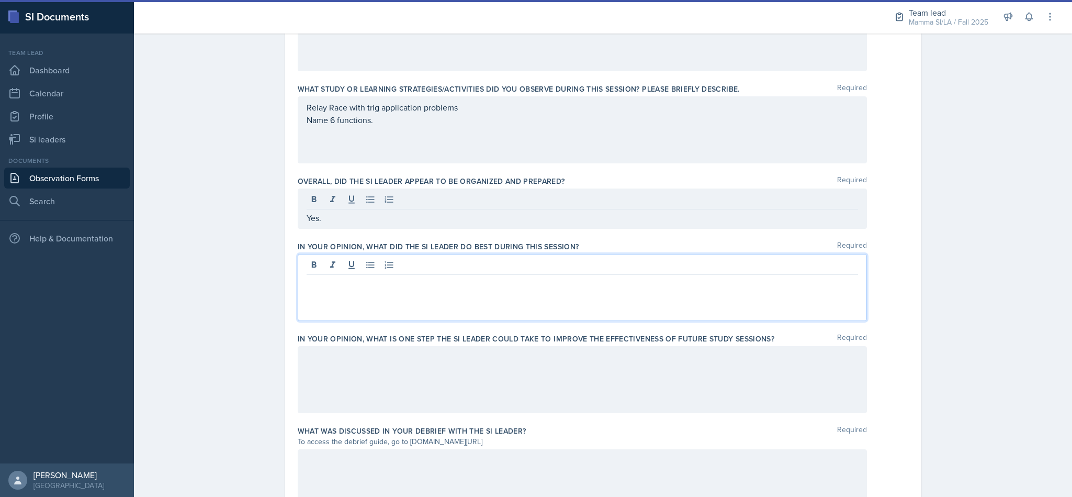
click at [646, 286] on p at bounding box center [583, 283] width 552 height 13
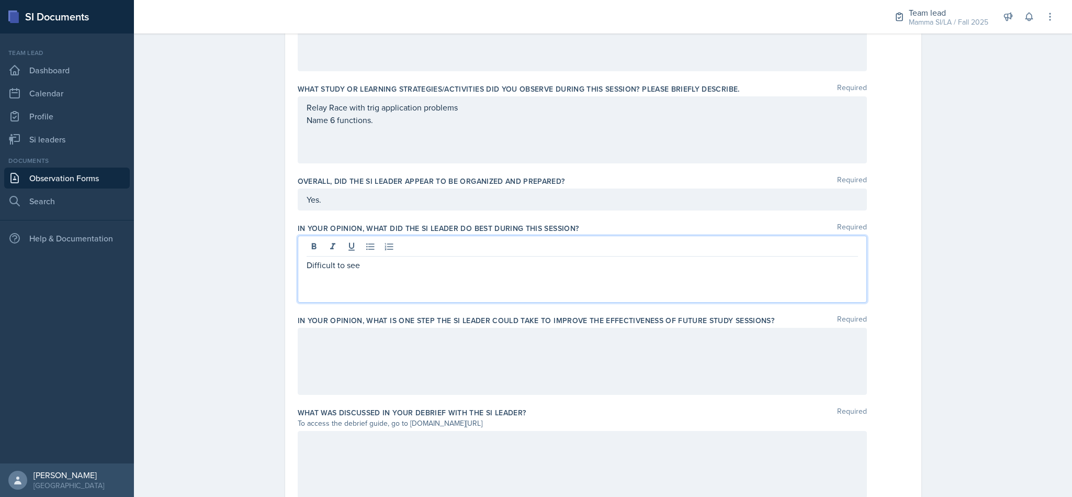
scroll to position [469, 0]
click at [697, 272] on p "Difficult to see" at bounding box center [583, 266] width 552 height 13
click at [551, 272] on p "Difficult to see but I think the activities are very well chosen to be alligned" at bounding box center [583, 266] width 552 height 13
click at [564, 264] on p "Difficult to see but I think the activities are very well chosen to be alligned" at bounding box center [583, 266] width 552 height 13
click at [561, 270] on p "Difficult to see but I think the activities are very well chosen to be alligned" at bounding box center [583, 266] width 552 height 13
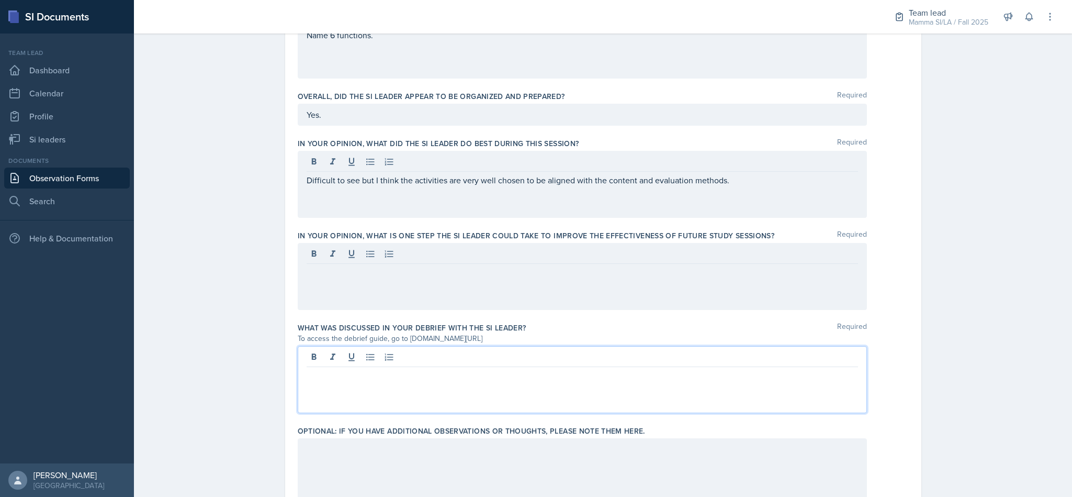
scroll to position [560, 0]
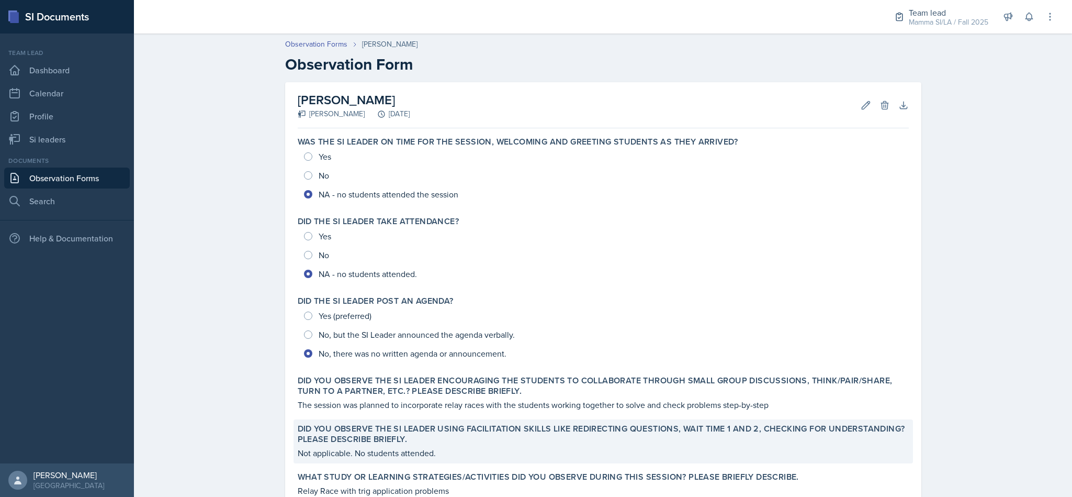
click at [774, 451] on p "Not applicable. No students attended." at bounding box center [603, 452] width 611 height 13
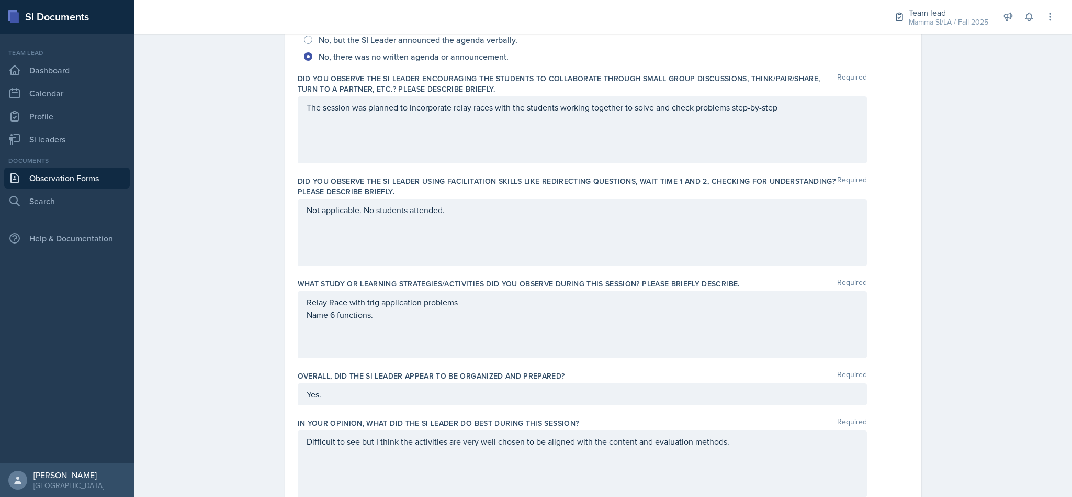
scroll to position [278, 0]
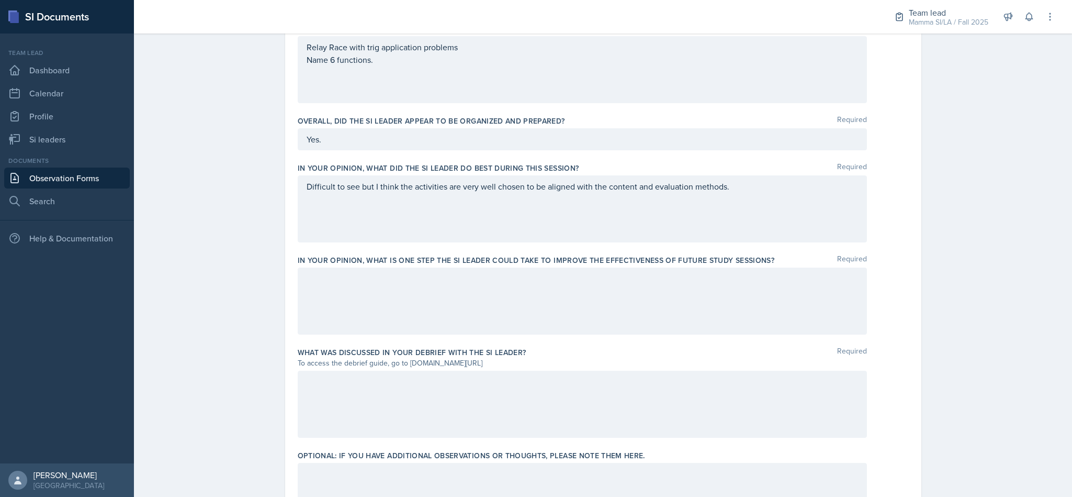
click at [732, 192] on p "Difficult to see but I think the activities are very well chosen to be aligned …" at bounding box center [583, 186] width 552 height 13
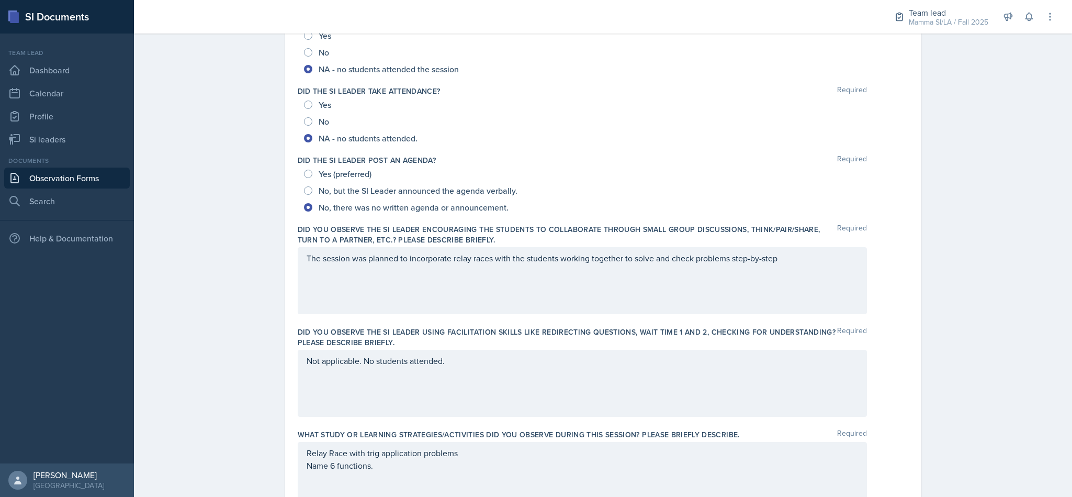
scroll to position [129, 0]
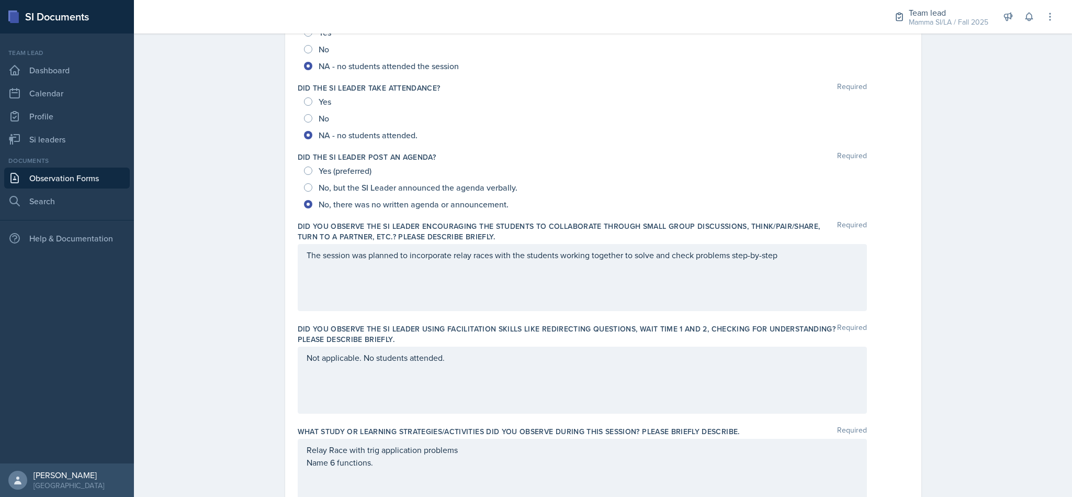
click at [473, 184] on span "No, but the SI Leader announced the agenda verbally." at bounding box center [418, 187] width 199 height 10
click at [312, 184] on input "No, but the SI Leader announced the agenda verbally." at bounding box center [308, 187] width 8 height 8
radio input "true"
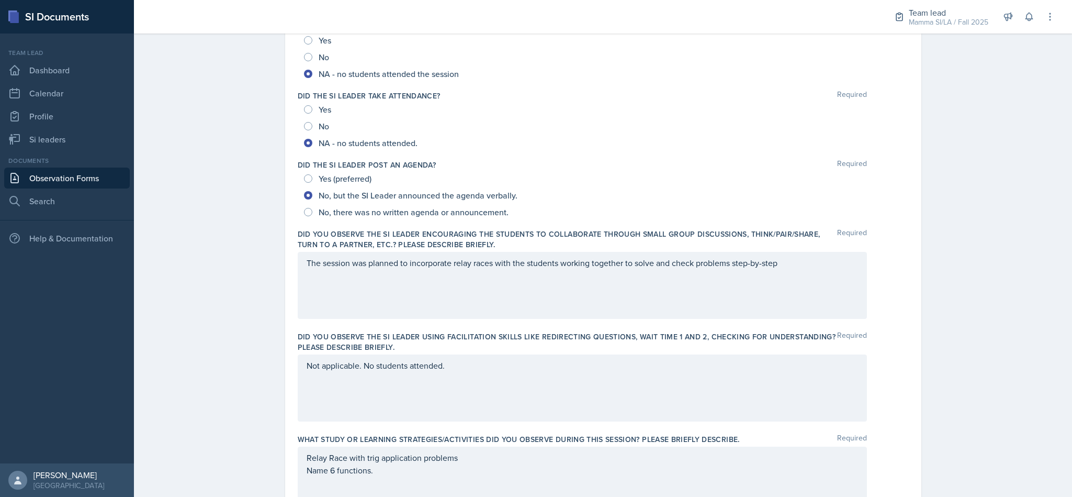
click at [523, 214] on div "No, there was no written agenda or announcement." at bounding box center [603, 212] width 599 height 17
click at [475, 210] on span "No, there was no written agenda or announcement." at bounding box center [414, 212] width 190 height 10
click at [312, 210] on input "No, there was no written agenda or announcement." at bounding box center [308, 212] width 8 height 8
radio input "true"
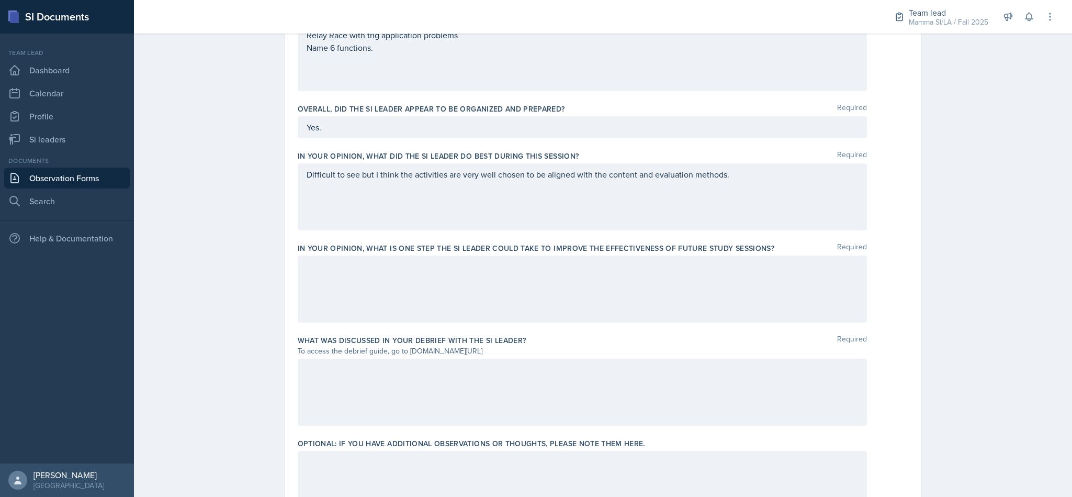
scroll to position [556, 0]
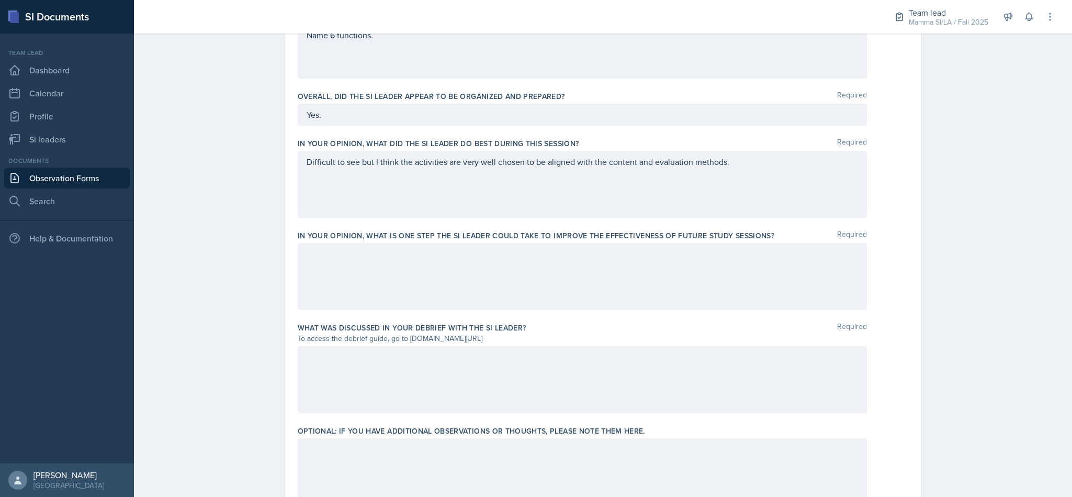
click at [735, 196] on div "Difficult to see but I think the activities are very well chosen to be aligned …" at bounding box center [582, 184] width 569 height 67
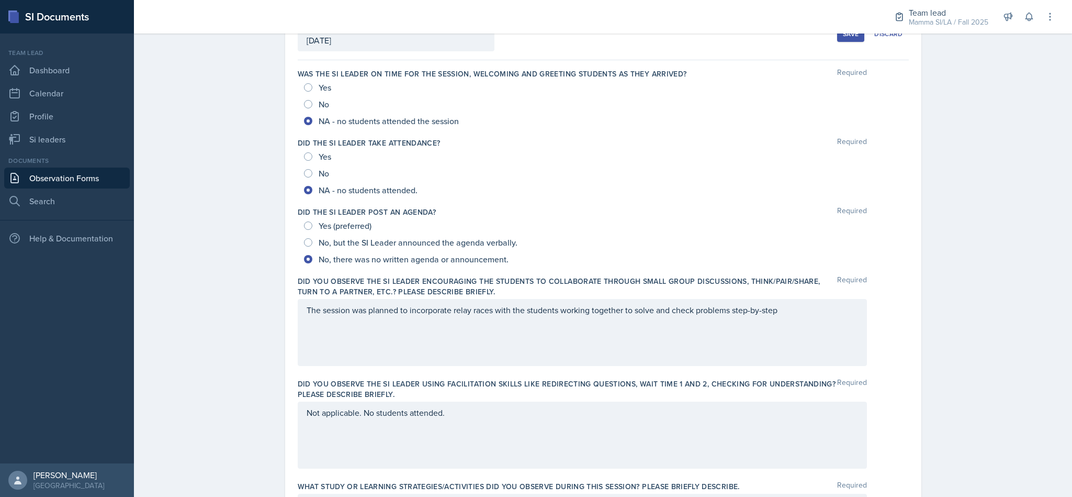
scroll to position [74, 0]
click at [457, 239] on span "No, but the SI Leader announced the agenda verbally." at bounding box center [418, 242] width 199 height 10
click at [312, 239] on input "No, but the SI Leader announced the agenda verbally." at bounding box center [308, 242] width 8 height 8
radio input "true"
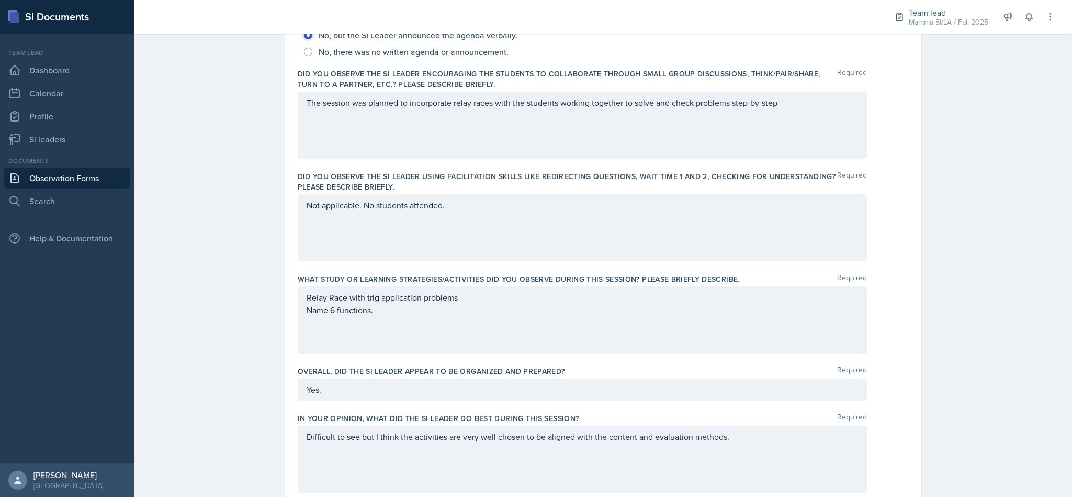
scroll to position [607, 0]
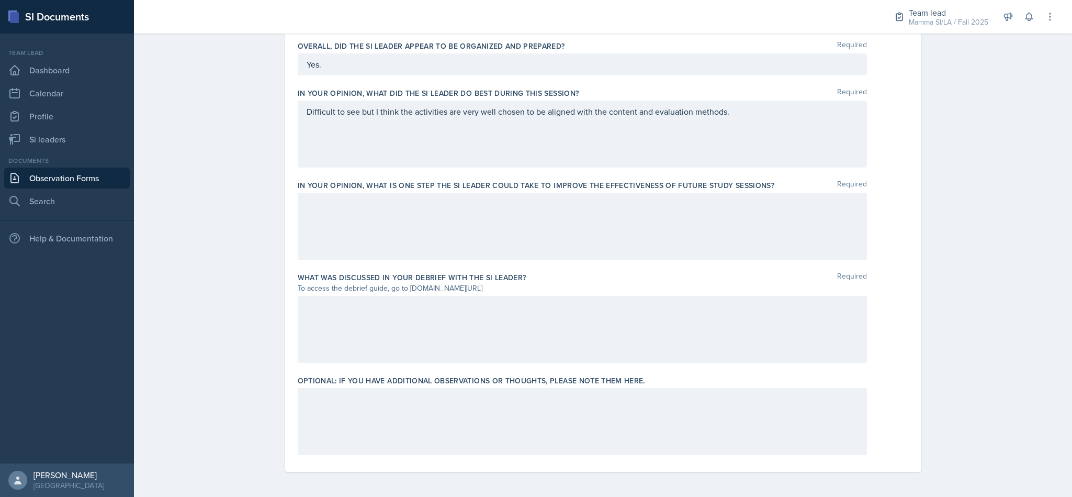
click at [570, 255] on div at bounding box center [582, 226] width 569 height 67
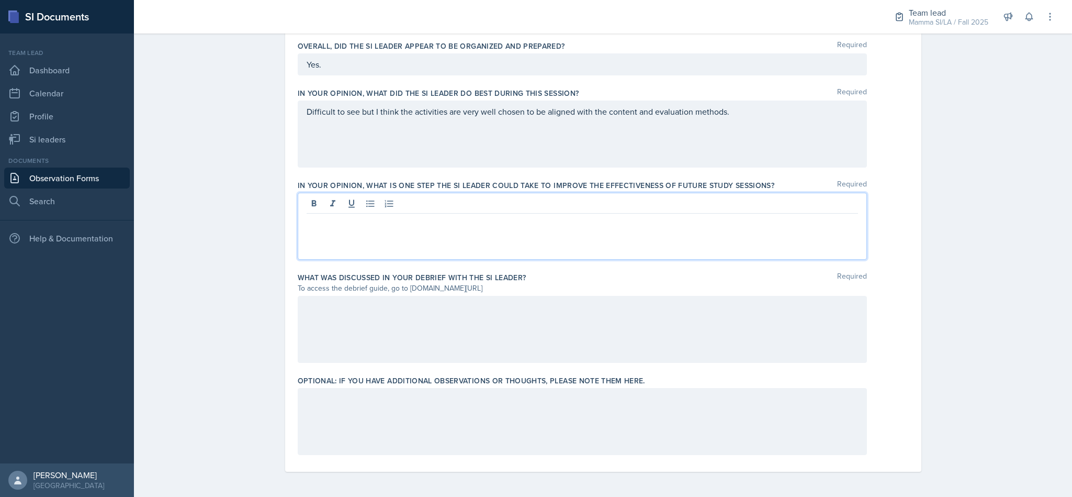
click at [617, 149] on div "Difficult to see but I think the activities are very well chosen to be aligned …" at bounding box center [582, 133] width 569 height 67
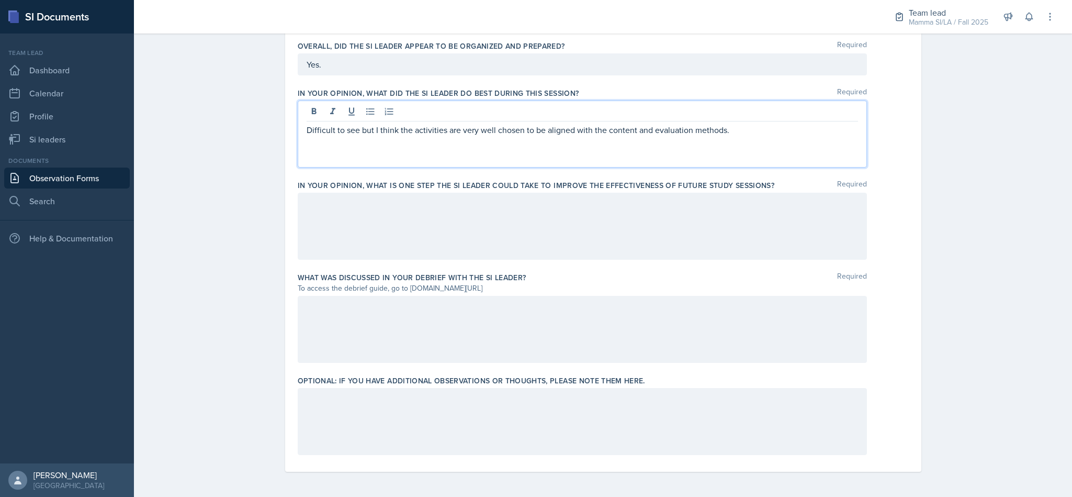
click at [776, 133] on p "Difficult to see but I think the activities are very well chosen to be aligned …" at bounding box center [583, 129] width 552 height 13
click at [638, 221] on div at bounding box center [582, 226] width 569 height 67
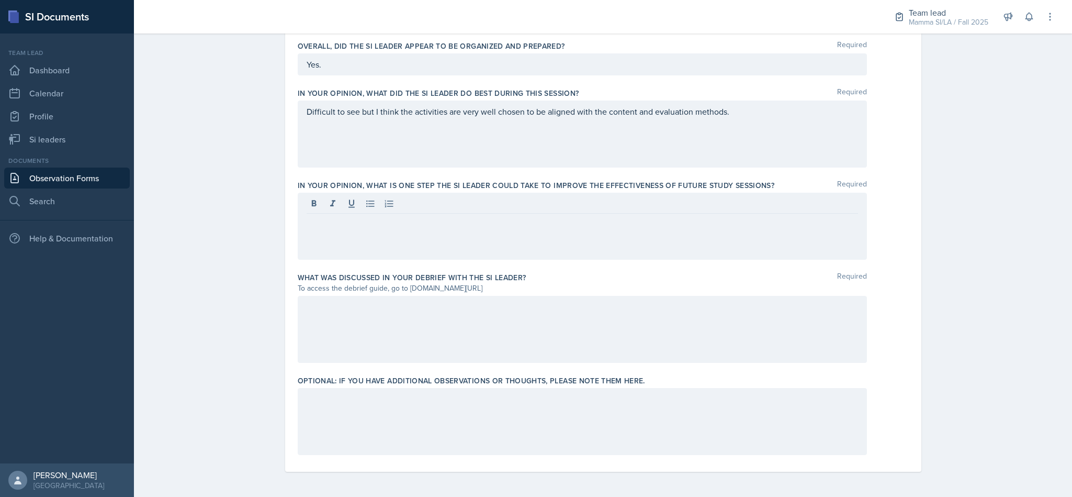
click at [696, 226] on p at bounding box center [583, 222] width 552 height 13
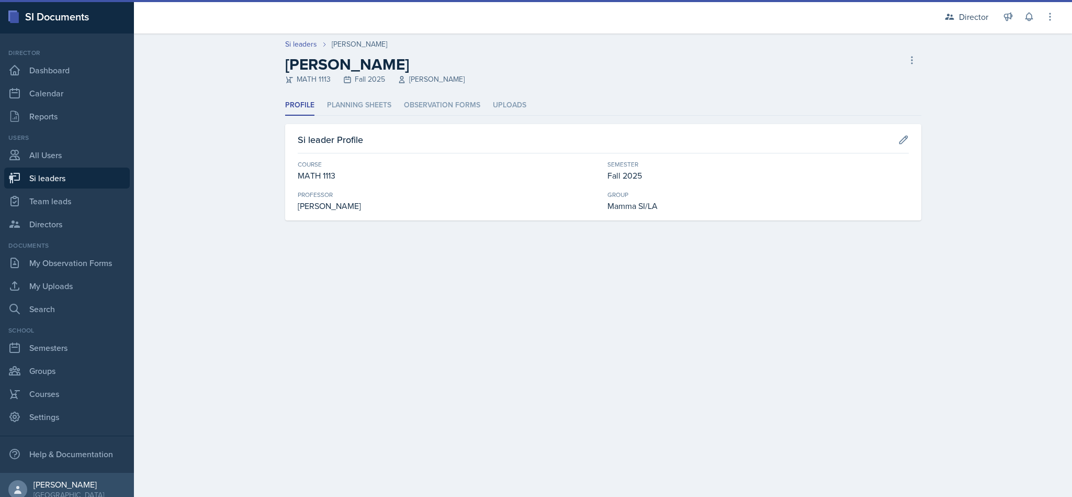
scroll to position [9, 0]
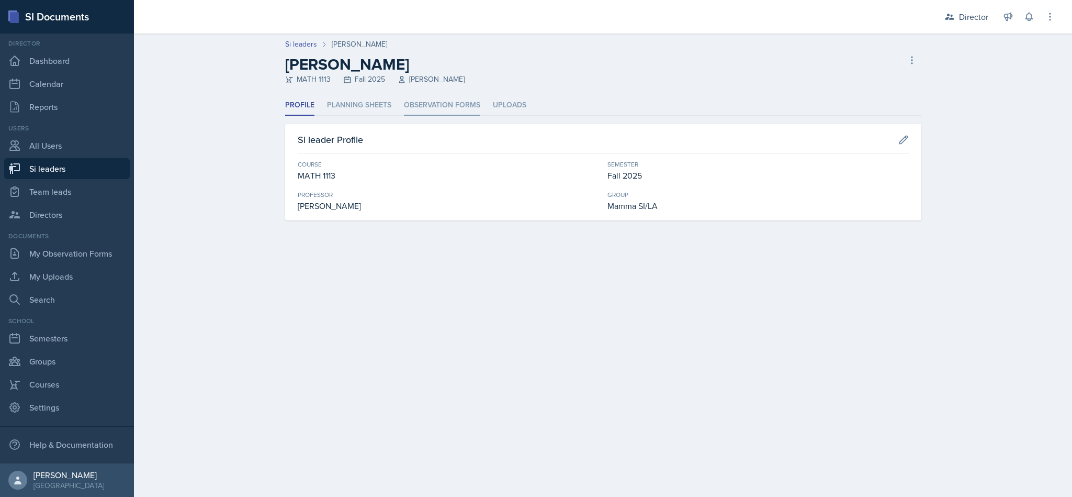
click at [440, 100] on li "Observation Forms" at bounding box center [442, 105] width 76 height 20
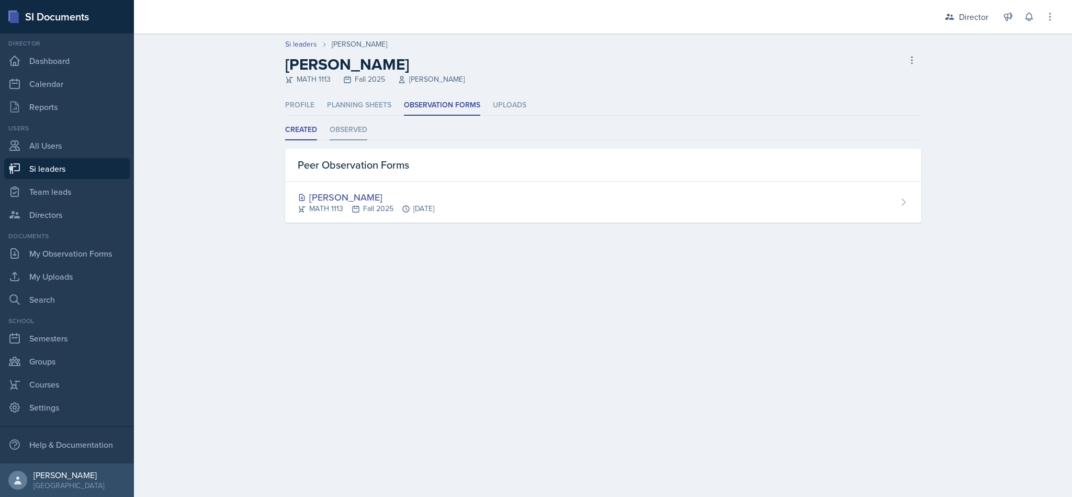
click at [354, 135] on li "Observed" at bounding box center [349, 130] width 38 height 20
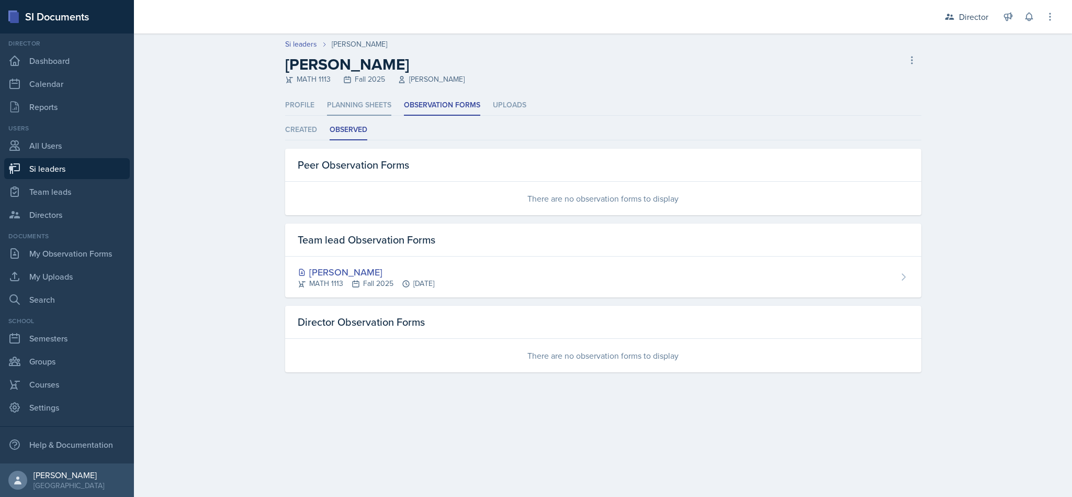
click at [355, 99] on li "Planning Sheets" at bounding box center [359, 105] width 64 height 20
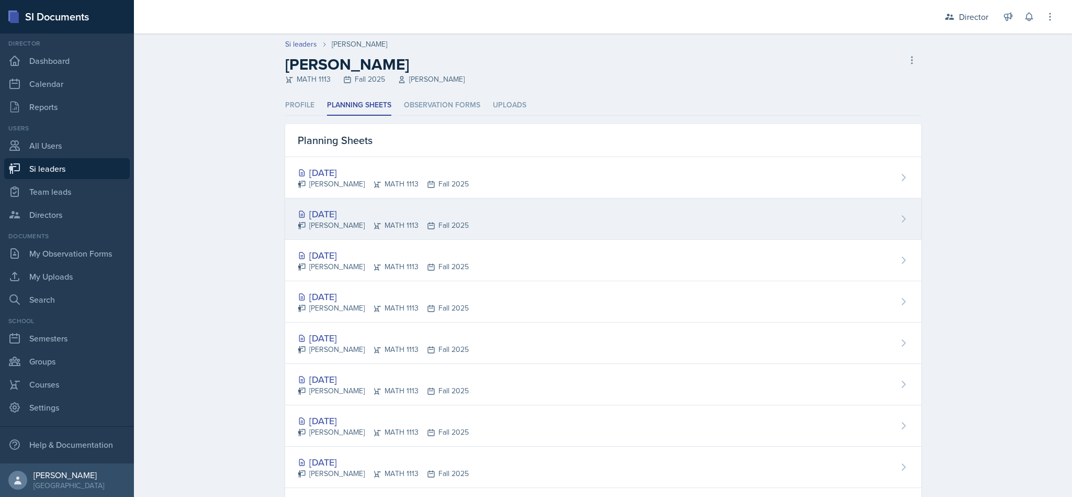
click at [402, 223] on div "Michael Golsen MATH 1113 Fall 2025" at bounding box center [383, 225] width 171 height 11
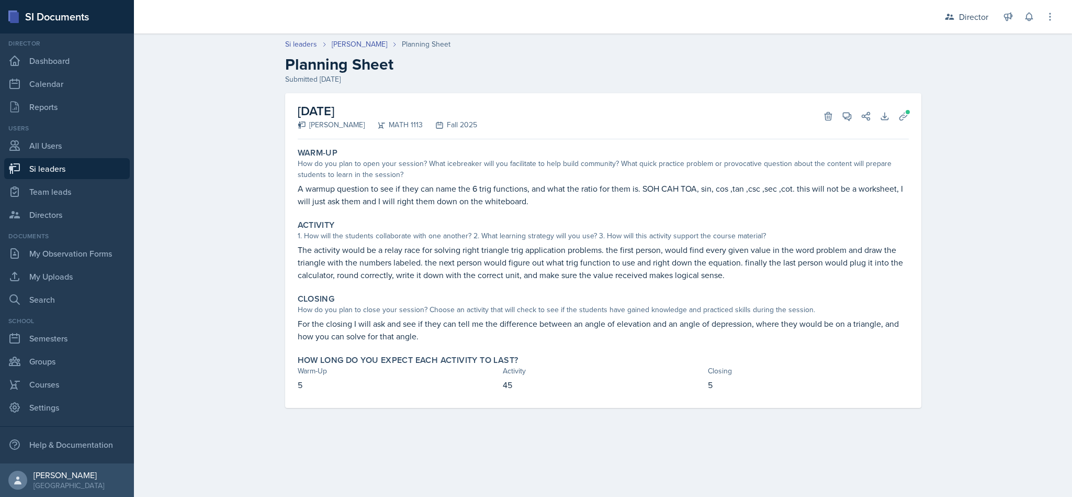
click at [70, 172] on link "Si leaders" at bounding box center [67, 168] width 126 height 21
select select "2bed604d-1099-4043-b1bc-2365e8740244"
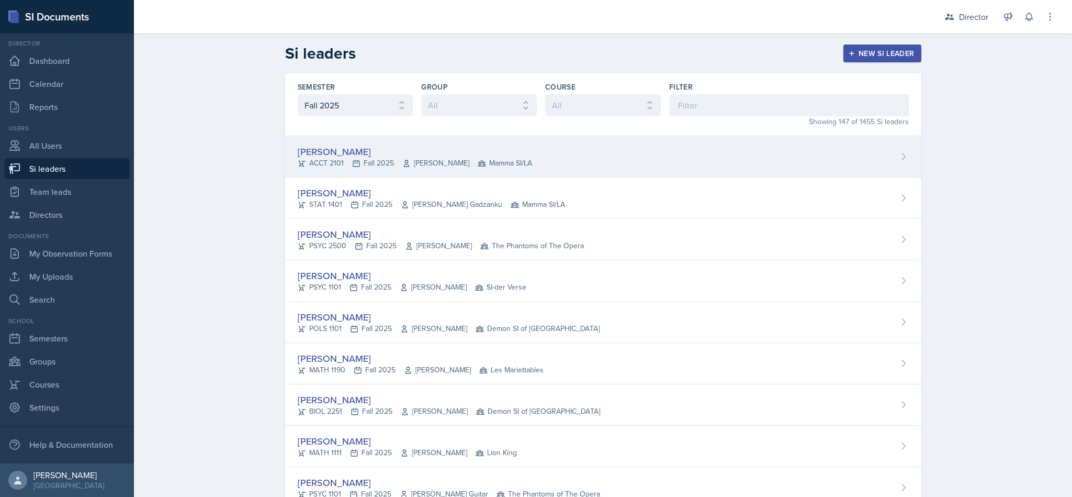
click at [433, 151] on div "[PERSON_NAME]" at bounding box center [415, 151] width 234 height 14
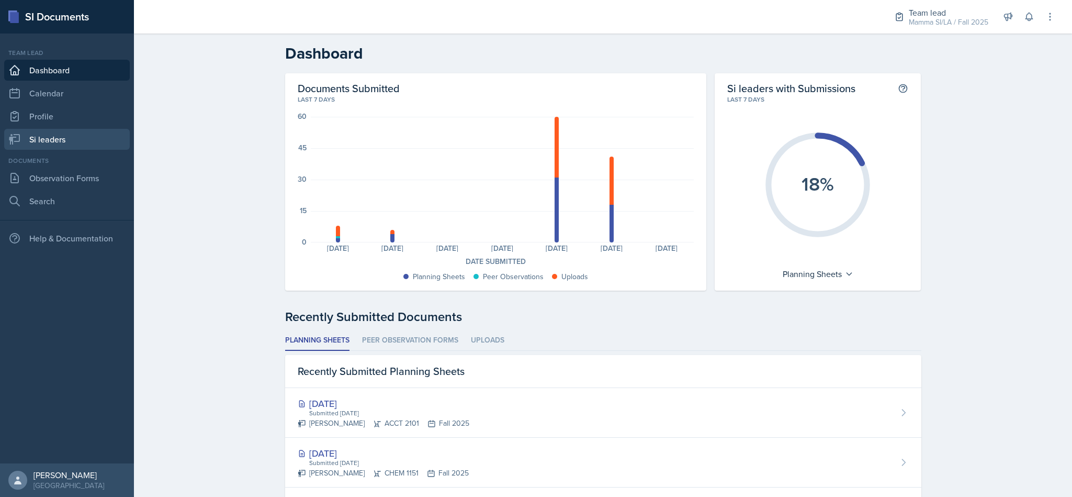
click at [69, 148] on link "Si leaders" at bounding box center [67, 139] width 126 height 21
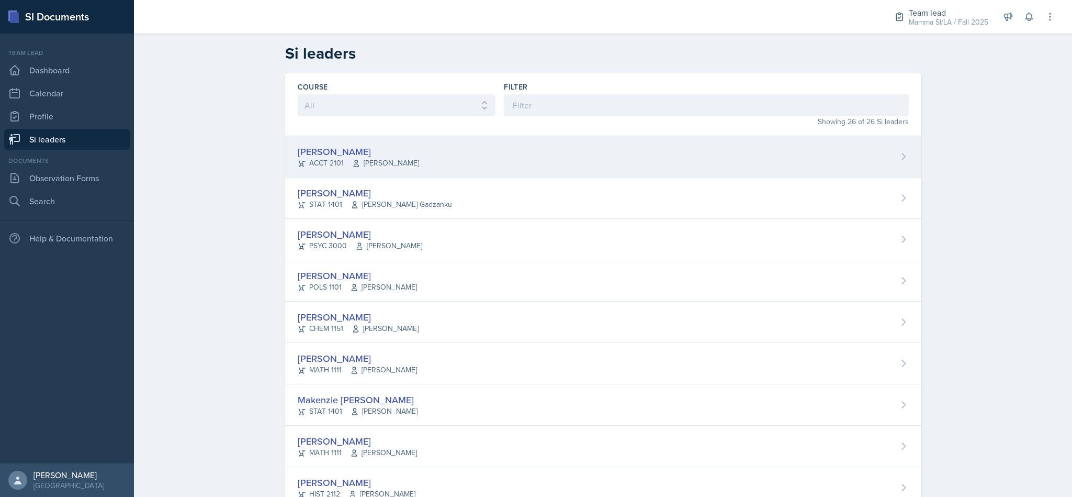
click at [581, 171] on div "[PERSON_NAME] ACCT 2101 [PERSON_NAME]" at bounding box center [603, 156] width 636 height 41
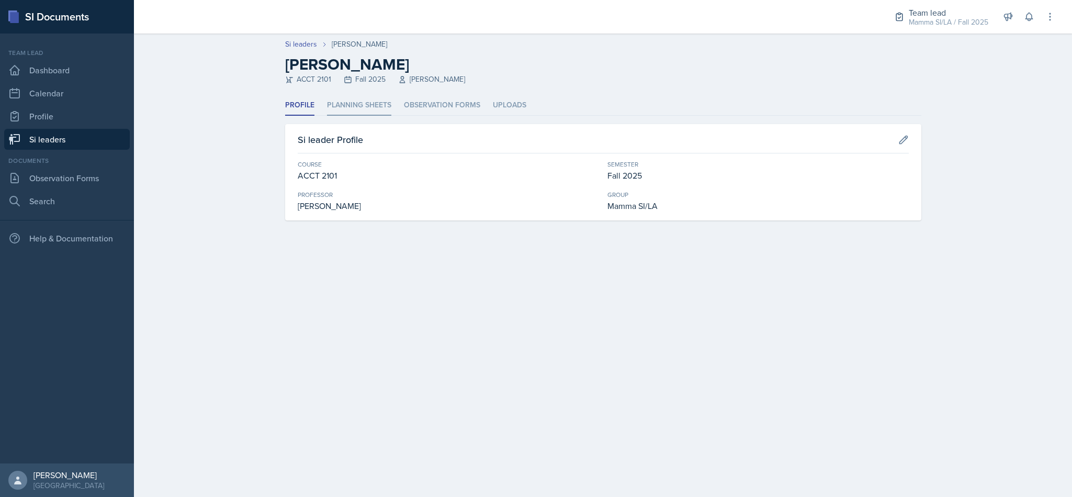
click at [364, 96] on li "Planning Sheets" at bounding box center [359, 105] width 64 height 20
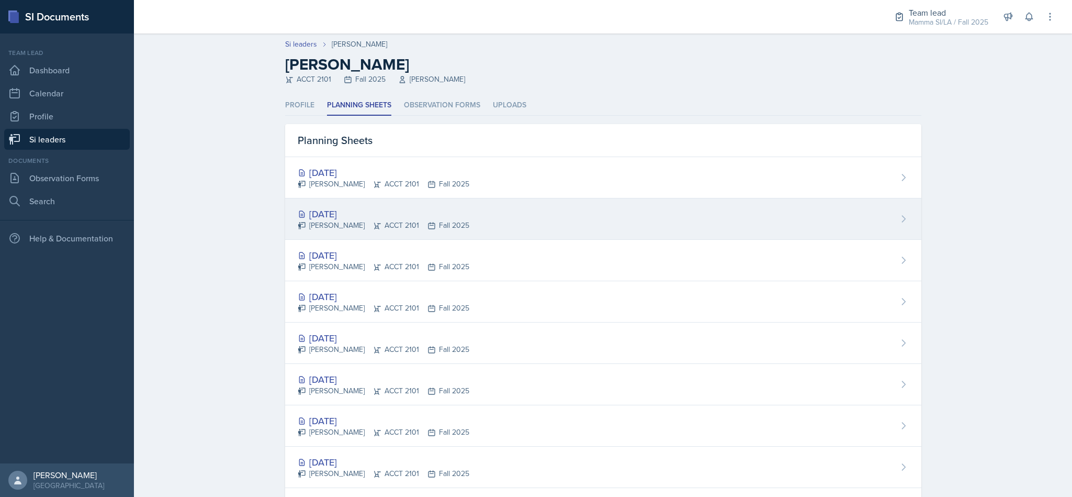
click at [491, 209] on div "[DATE] [PERSON_NAME] ACCT 2101 Fall 2025" at bounding box center [603, 218] width 636 height 41
